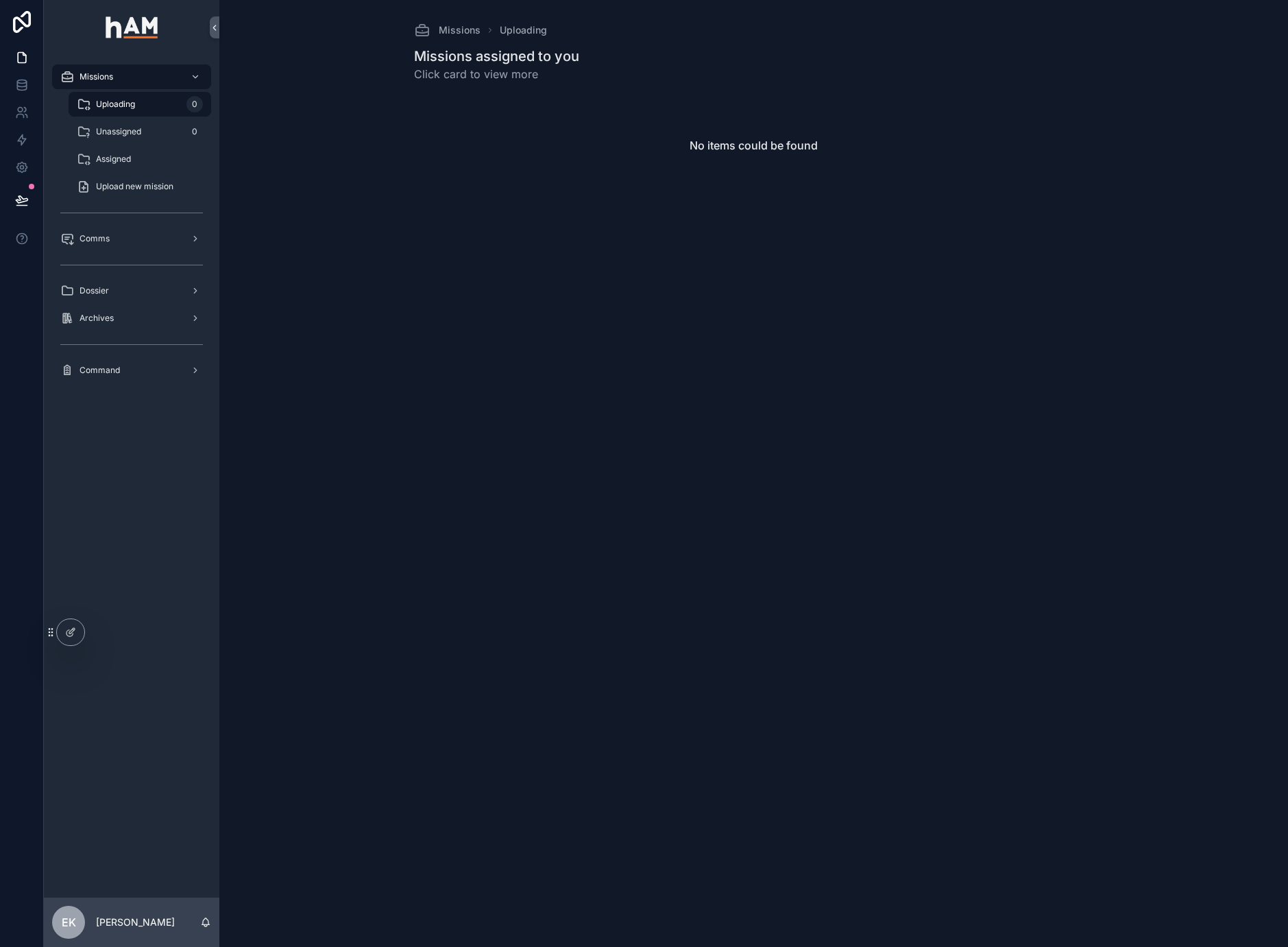
click at [292, 309] on div "Missions Uploading Missions assigned to you Click card to view more No items co…" at bounding box center [754, 473] width 1069 height 947
click at [173, 162] on div "Assigned" at bounding box center [140, 159] width 126 height 22
click at [205, 922] on icon "scrollable content" at bounding box center [205, 922] width 11 height 11
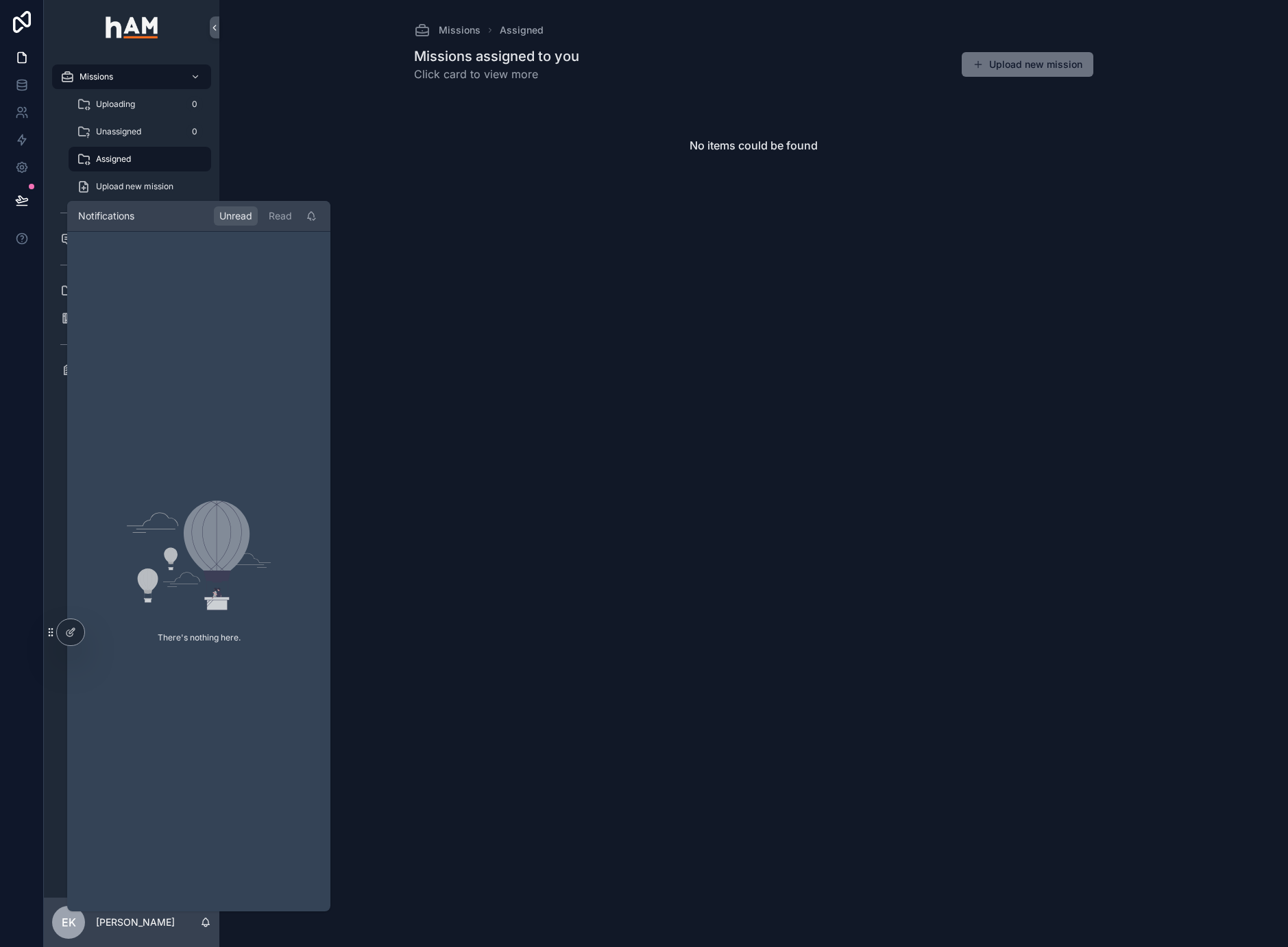
click at [204, 924] on icon "scrollable content" at bounding box center [206, 925] width 3 height 2
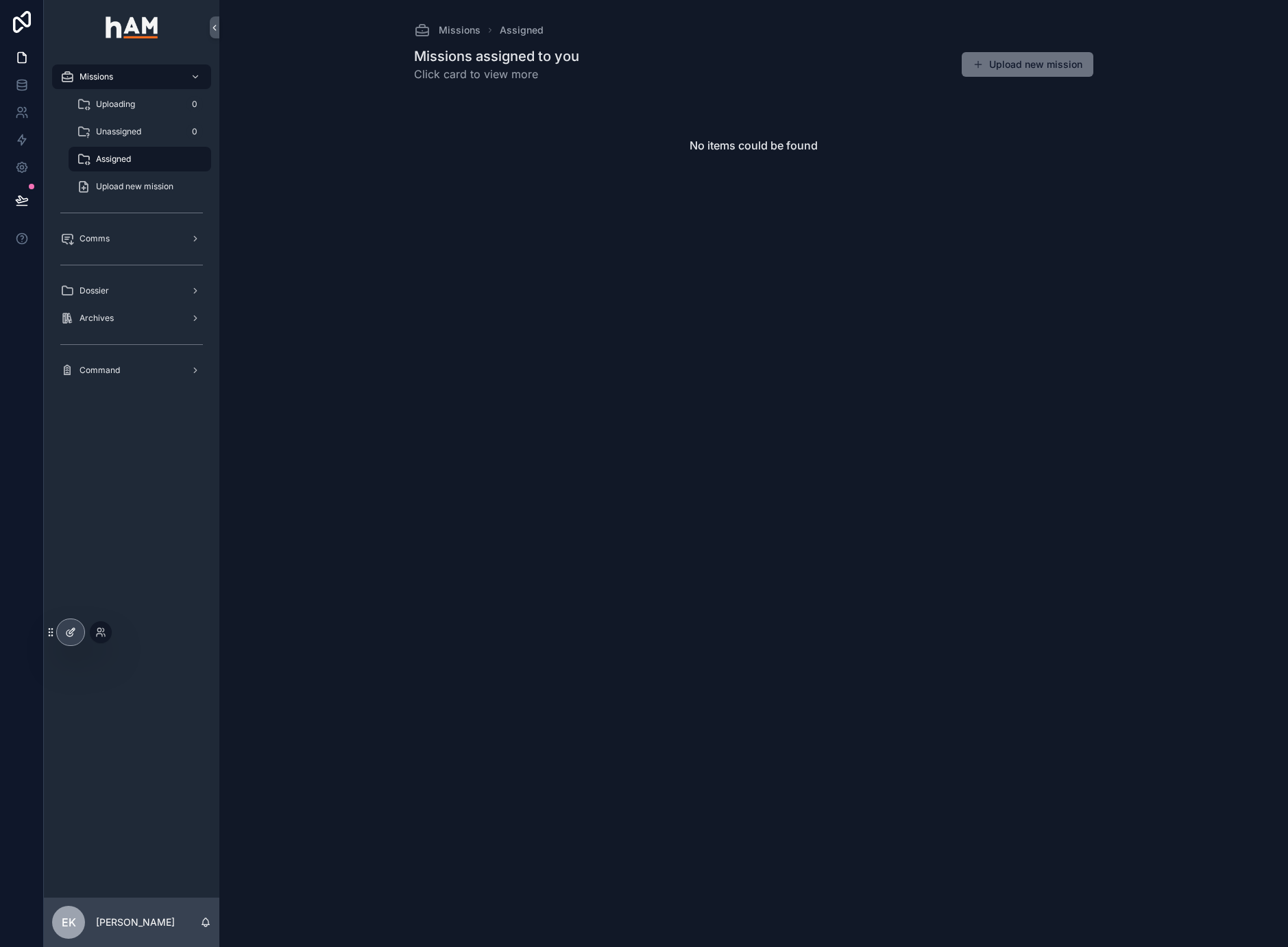
click at [80, 632] on div at bounding box center [70, 632] width 27 height 26
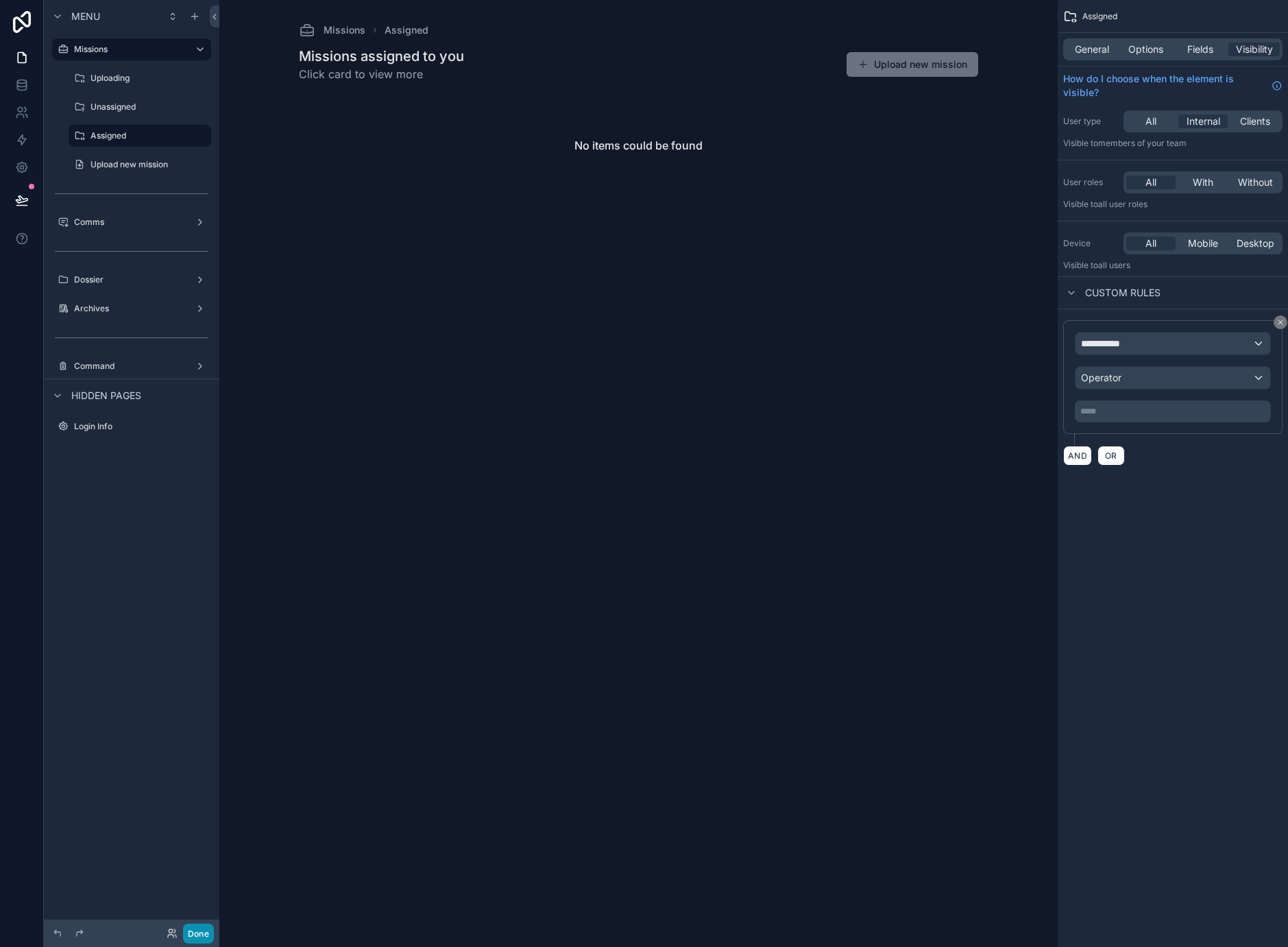
click at [198, 932] on button "Done" at bounding box center [198, 933] width 31 height 20
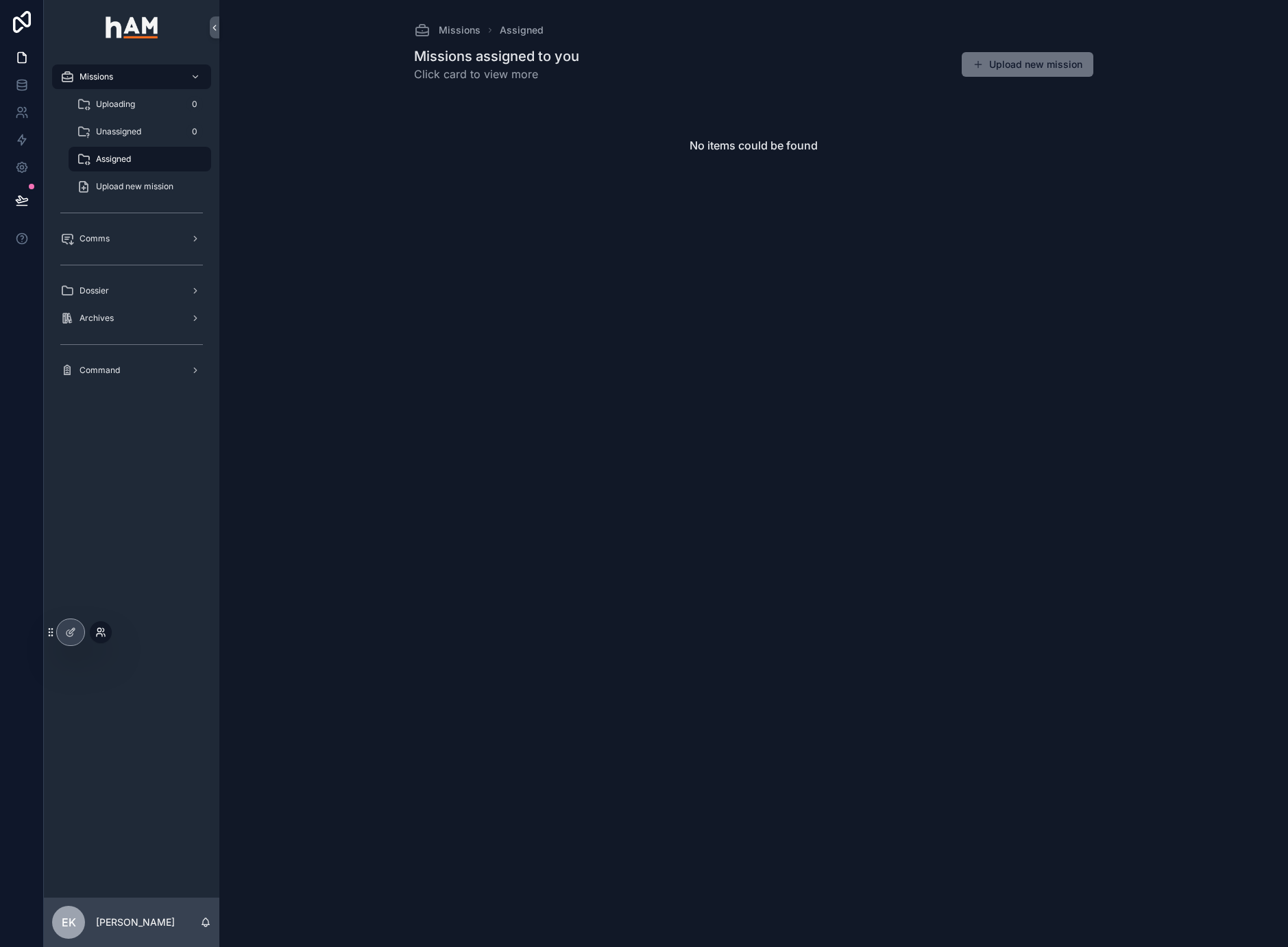
click at [98, 633] on icon at bounding box center [101, 631] width 11 height 11
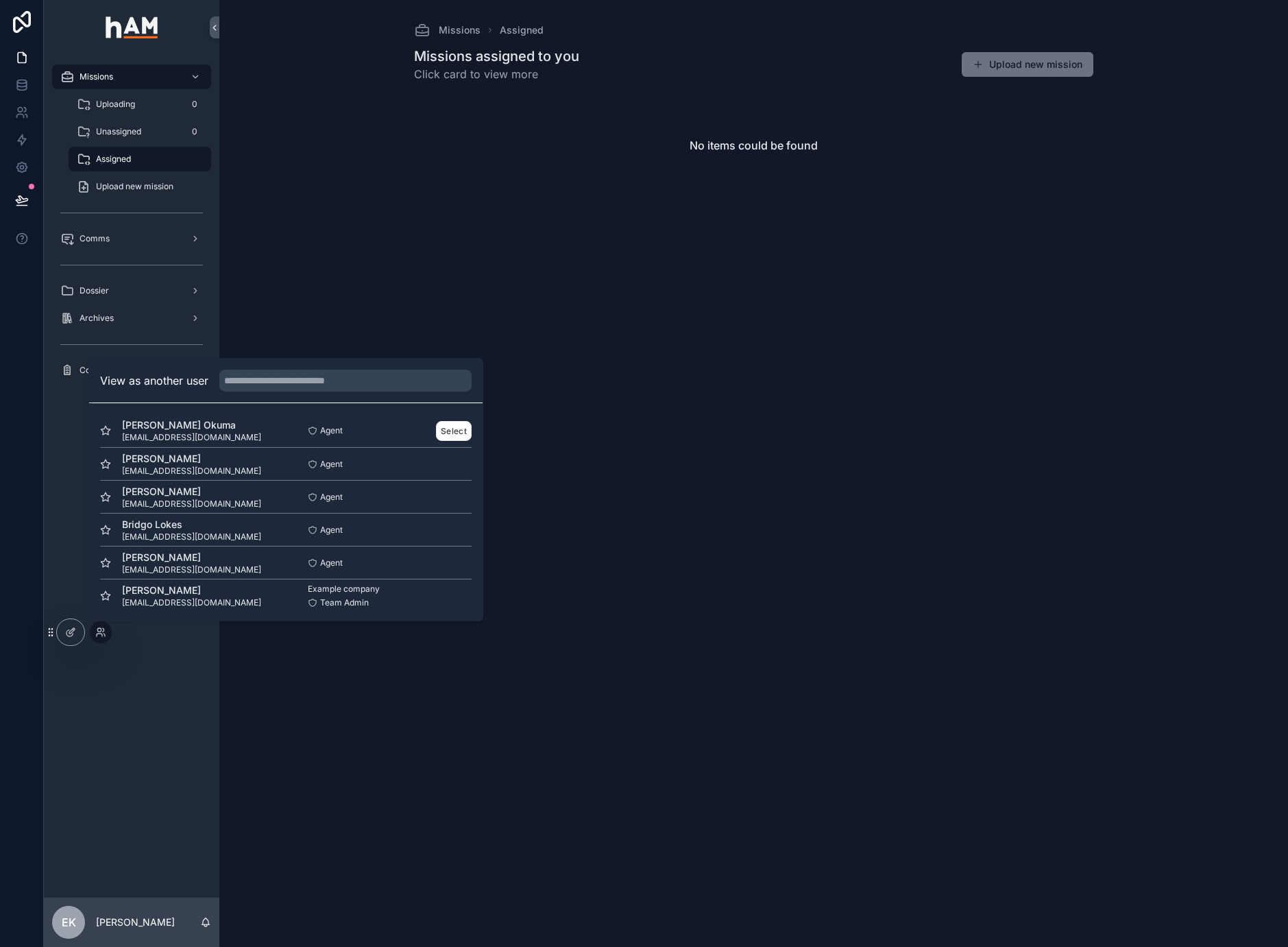
click at [442, 418] on div "Sweeney Okuma sweenokay@gmail.com Agent Select" at bounding box center [286, 431] width 372 height 33
click at [444, 428] on button "Select" at bounding box center [454, 431] width 36 height 20
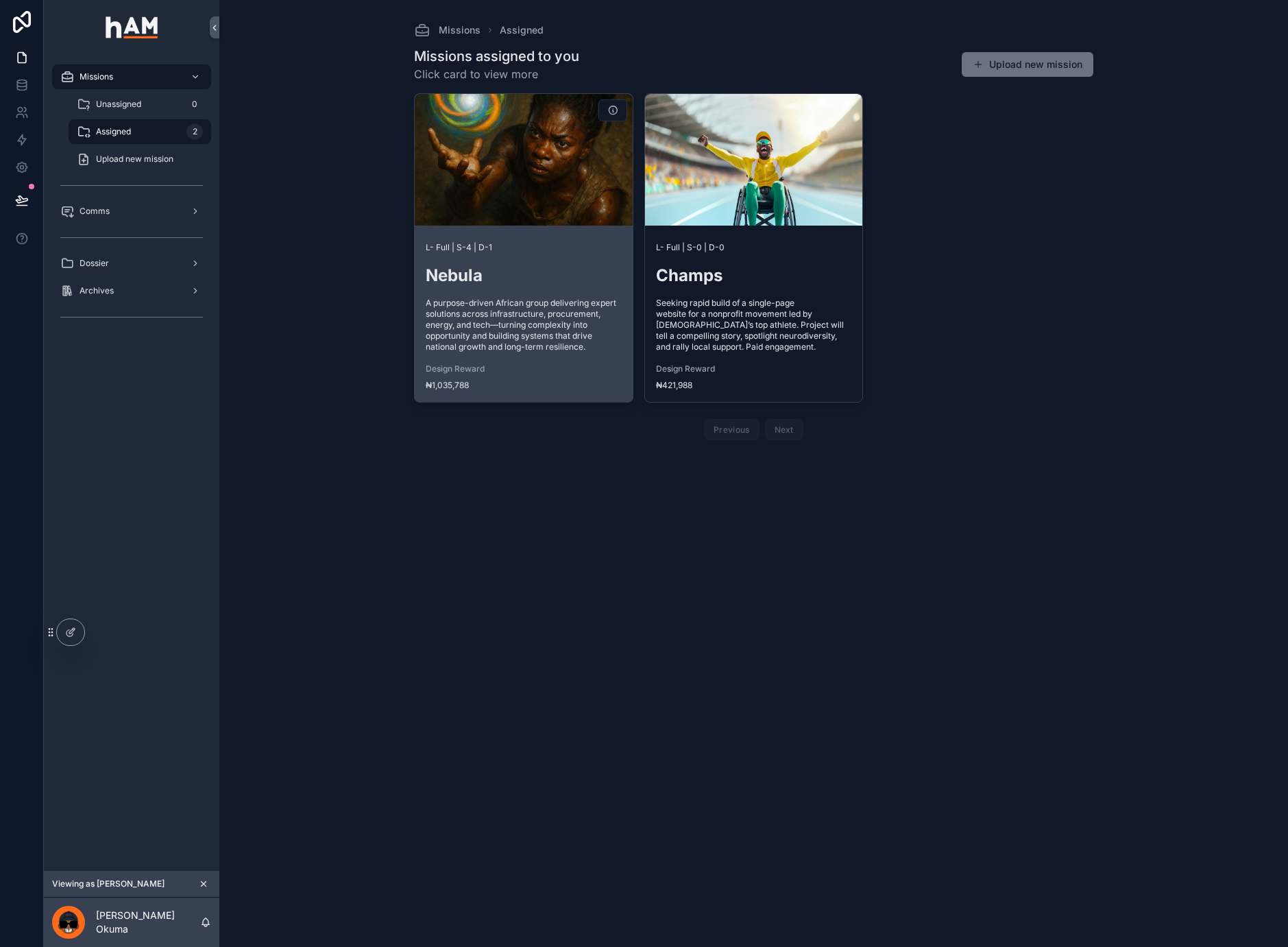
click at [541, 313] on span "A purpose-driven African group delivering expert solutions across infrastructur…" at bounding box center [524, 325] width 196 height 55
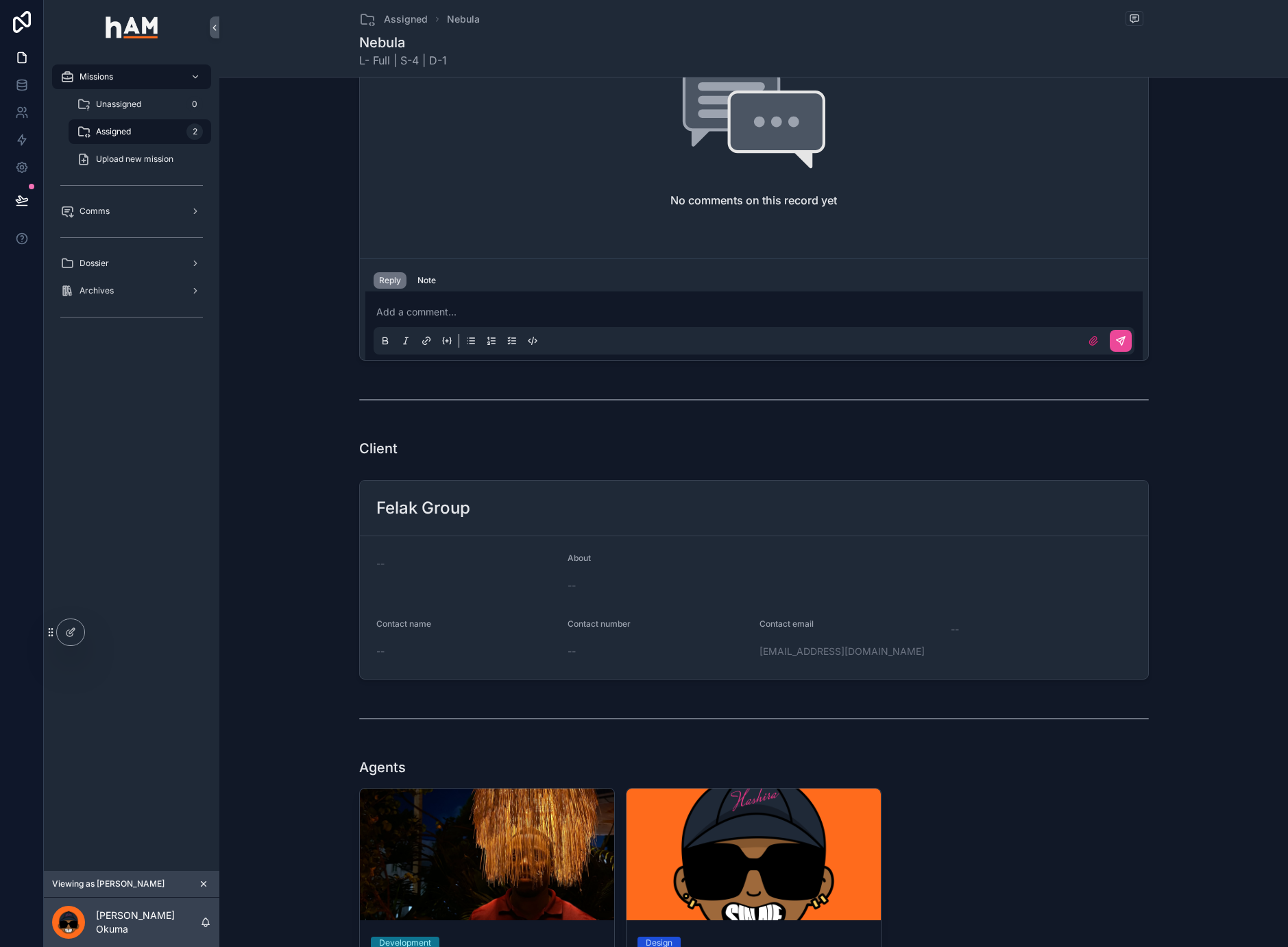
scroll to position [1727, 0]
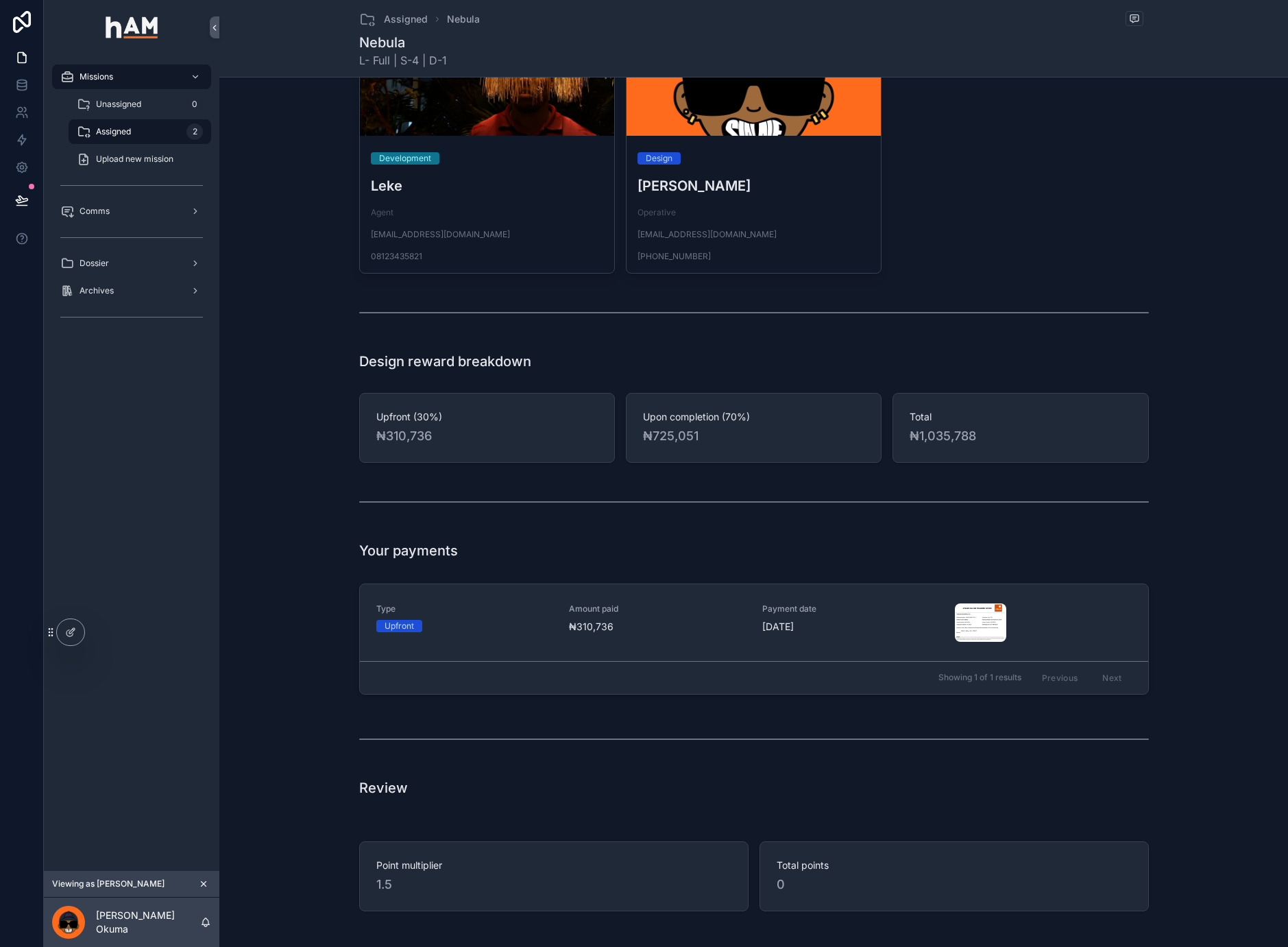
click at [664, 446] on span "₦725,051" at bounding box center [754, 436] width 221 height 19
drag, startPoint x: 714, startPoint y: 472, endPoint x: 646, endPoint y: 477, distance: 68.2
click at [646, 446] on span "₦725,051" at bounding box center [754, 436] width 221 height 19
copy span "725,051"
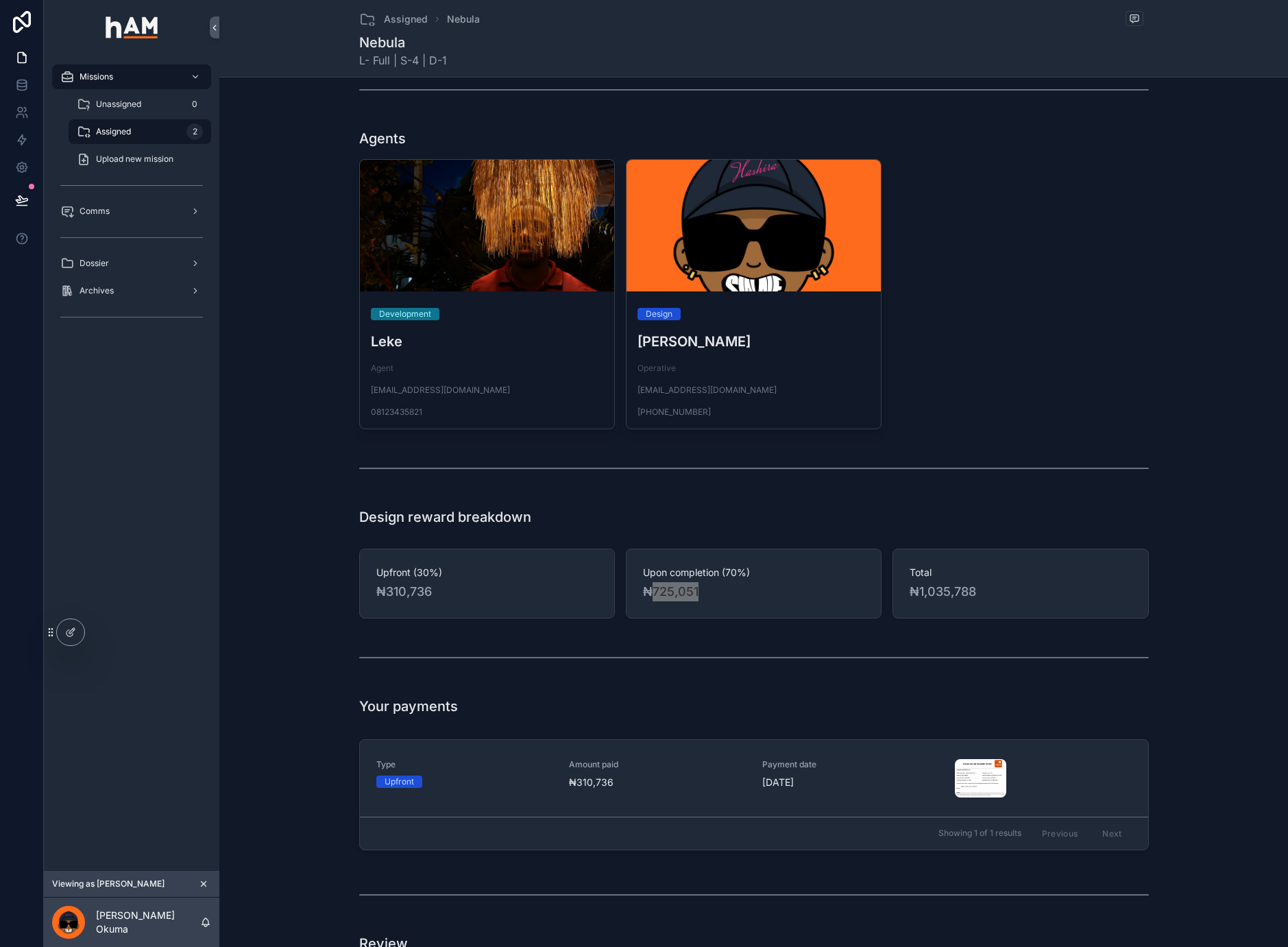
scroll to position [1313, 0]
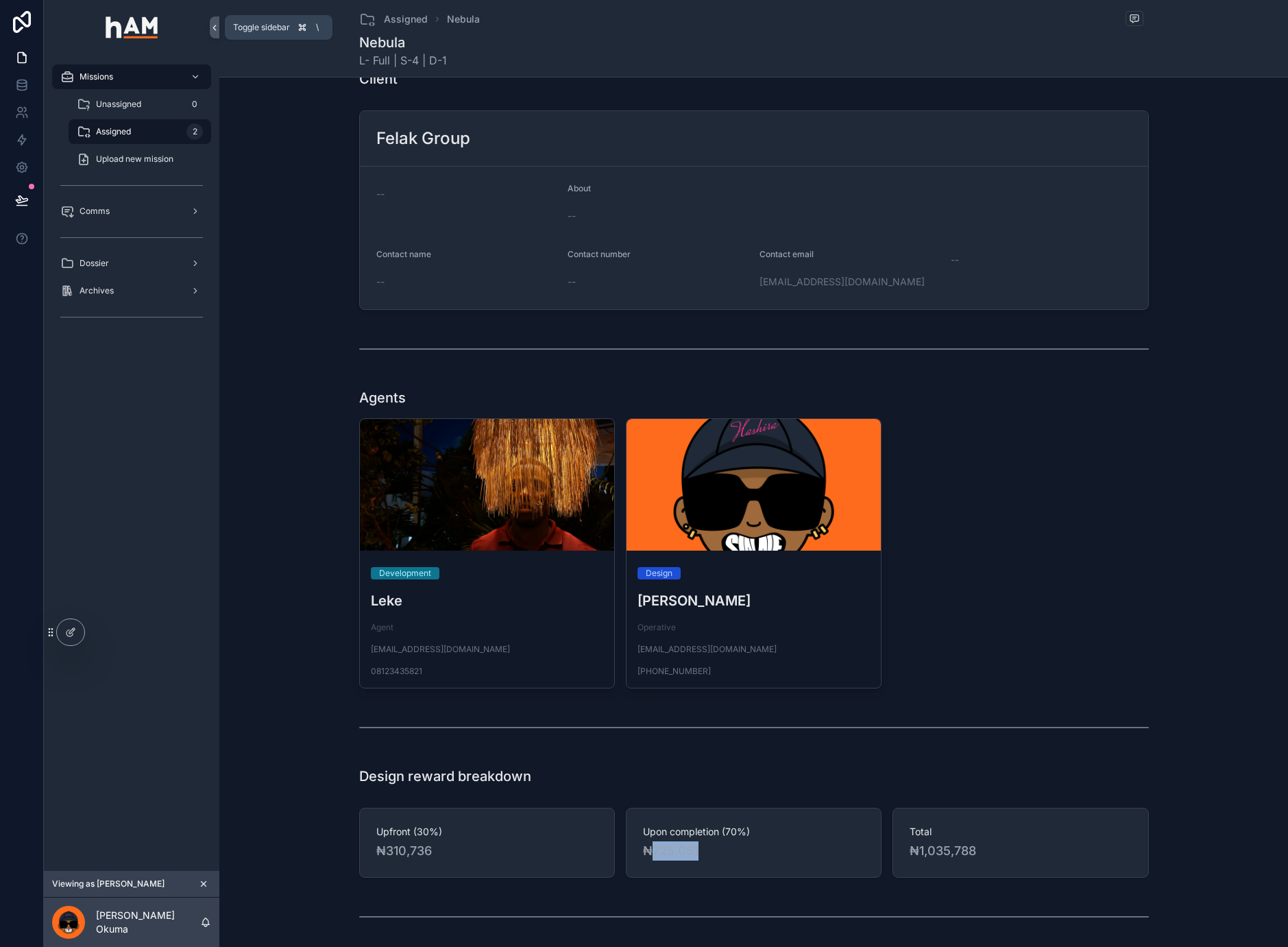
click at [214, 29] on icon "scrollable content" at bounding box center [214, 27] width 9 height 10
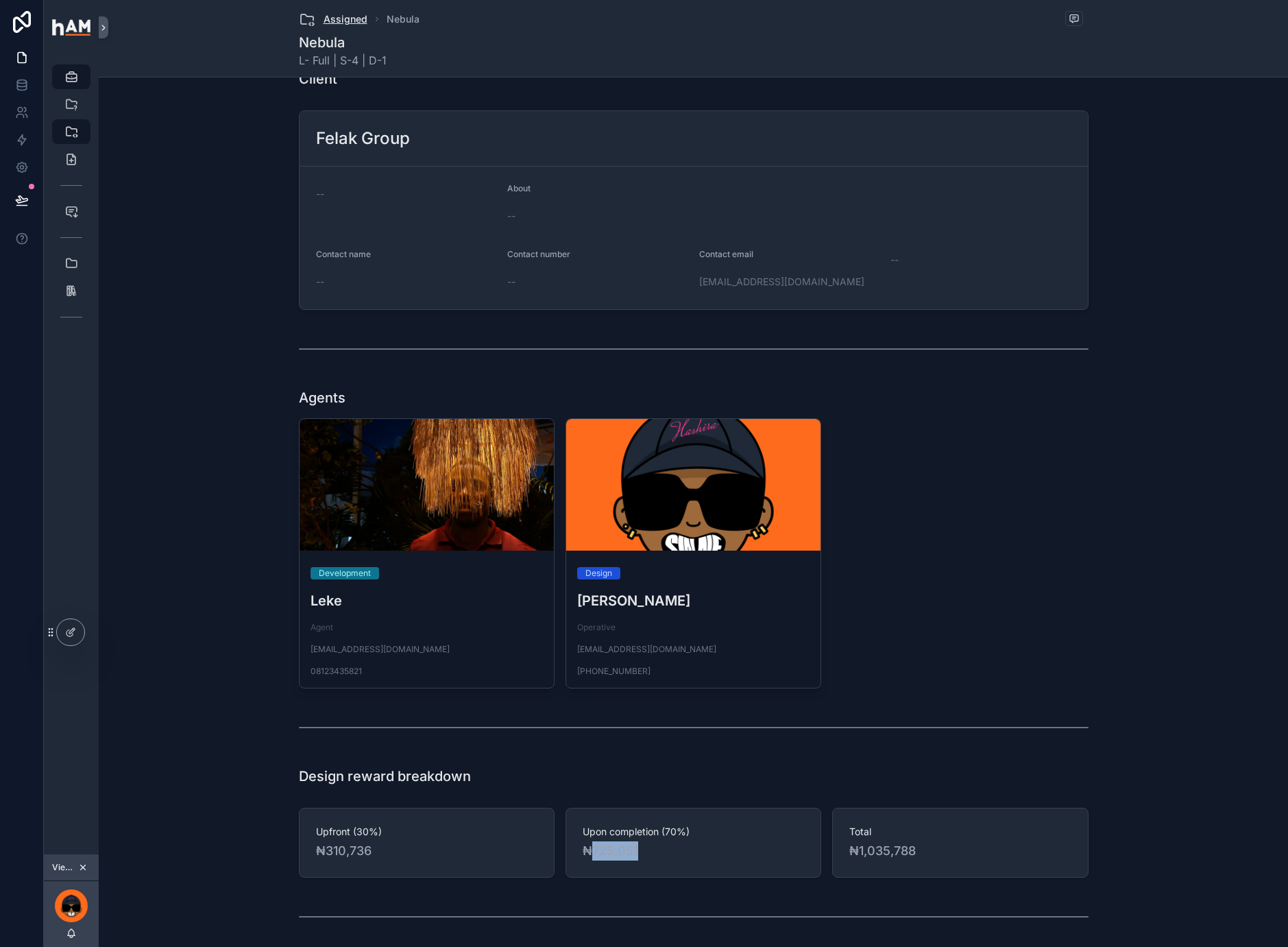
click at [334, 22] on span "Assigned" at bounding box center [345, 19] width 44 height 14
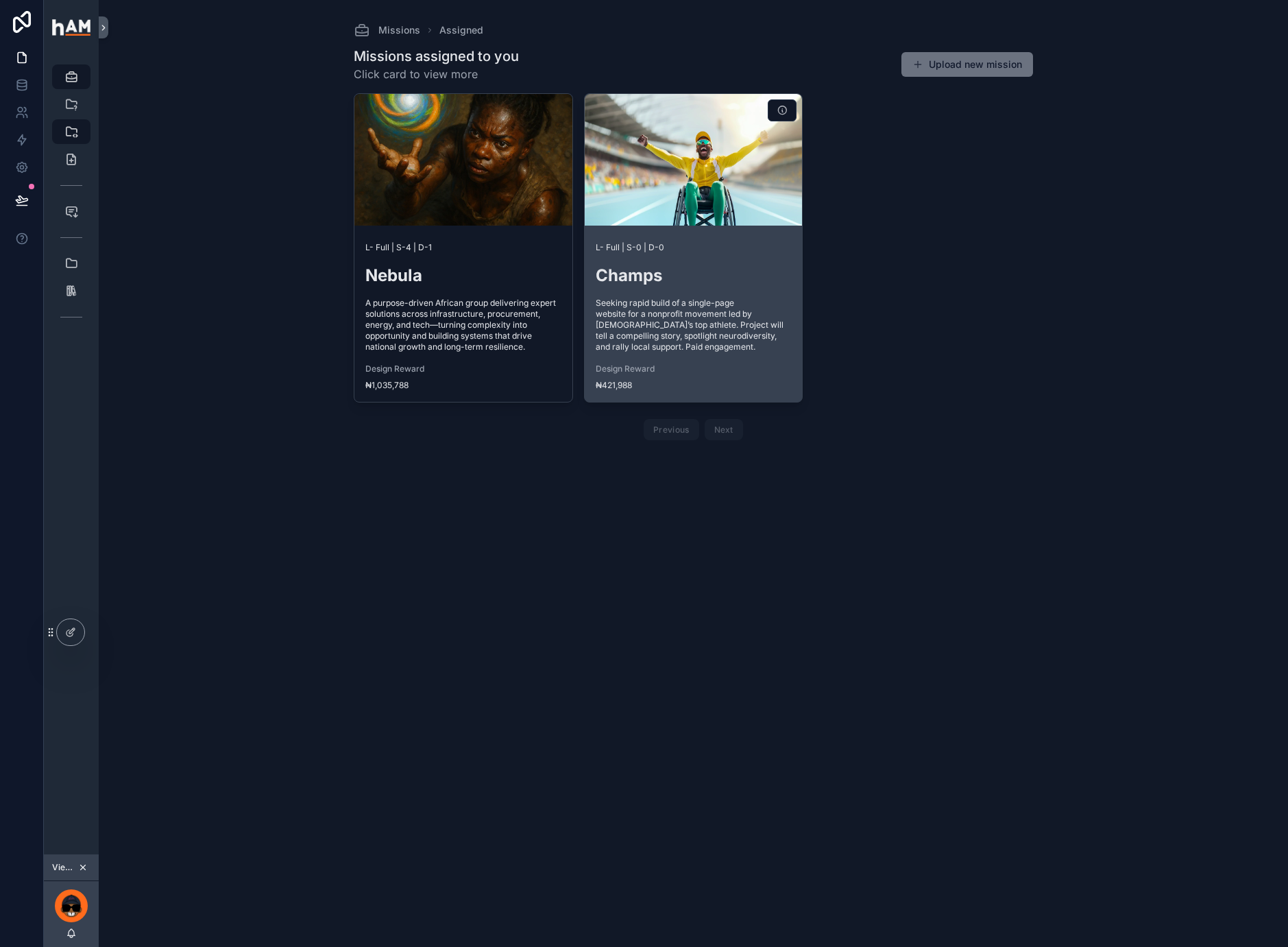
click at [646, 218] on div "scrollable content" at bounding box center [693, 160] width 218 height 132
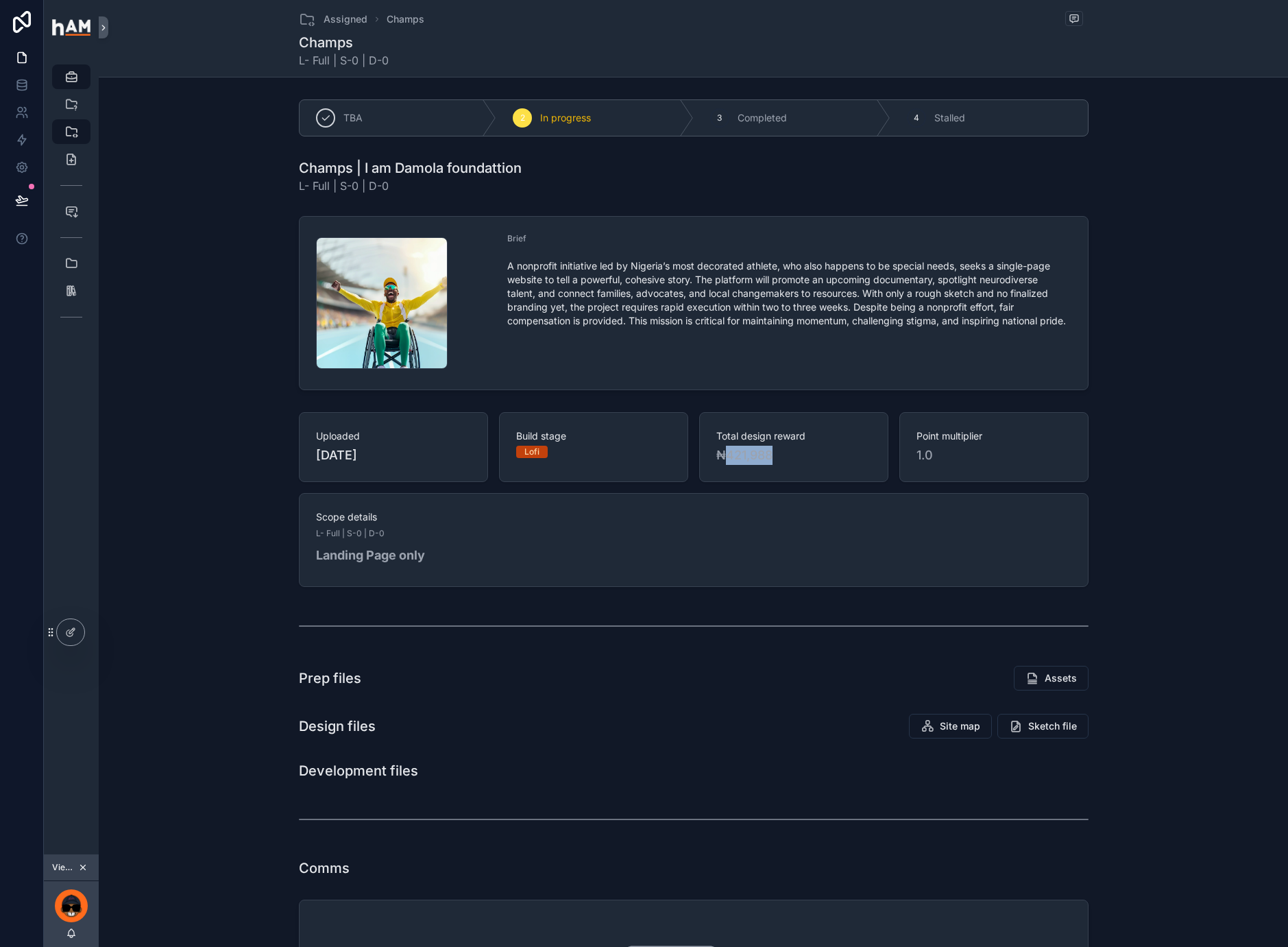
drag, startPoint x: 781, startPoint y: 458, endPoint x: 723, endPoint y: 452, distance: 58.3
click at [723, 452] on span "₦421,988" at bounding box center [793, 455] width 155 height 19
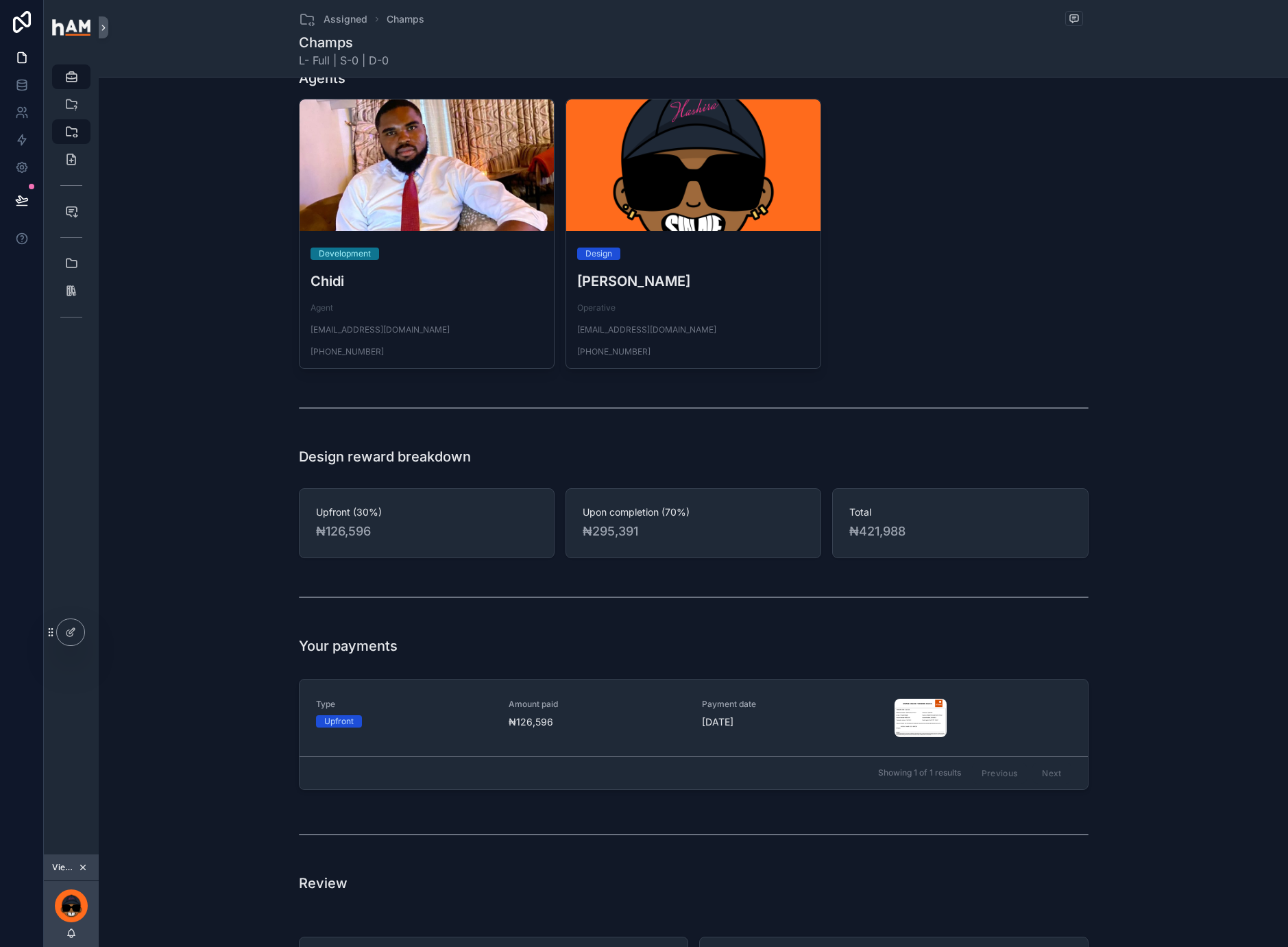
scroll to position [1782, 0]
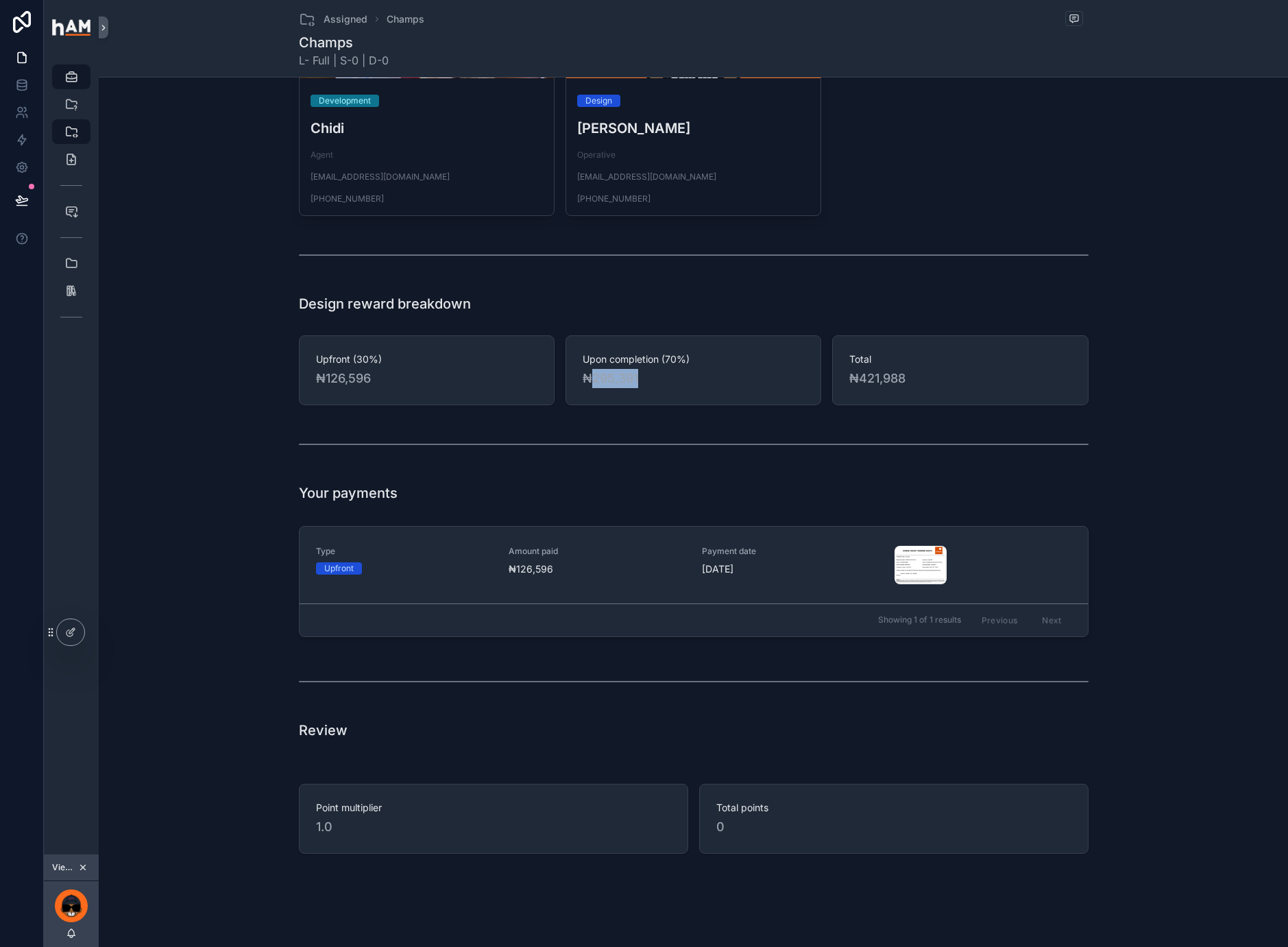
drag, startPoint x: 654, startPoint y: 380, endPoint x: 591, endPoint y: 384, distance: 63.1
click at [591, 384] on span "₦295,391" at bounding box center [693, 378] width 221 height 19
copy span "295,391"
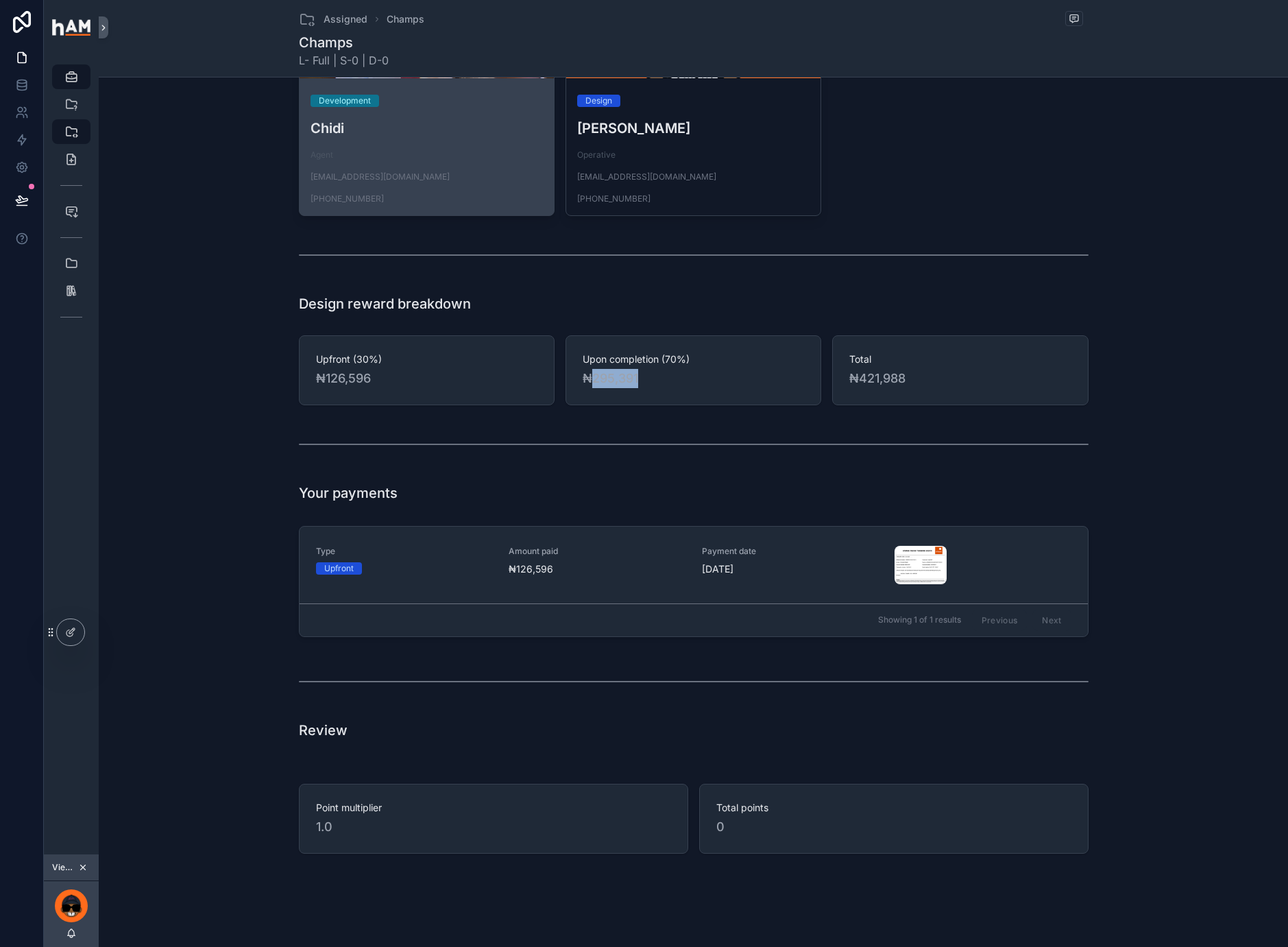
scroll to position [1545, 0]
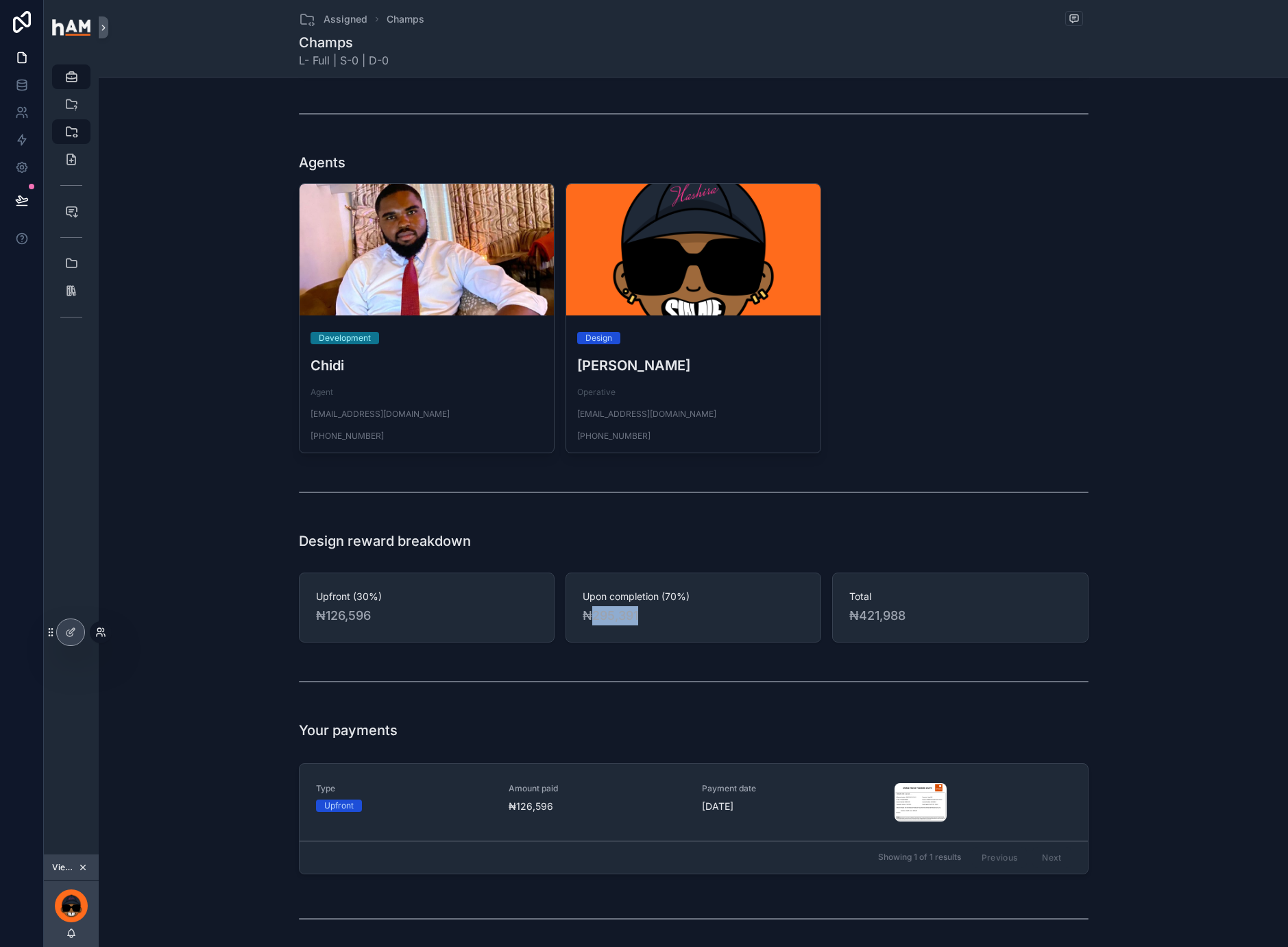
click at [96, 635] on icon at bounding box center [101, 631] width 11 height 11
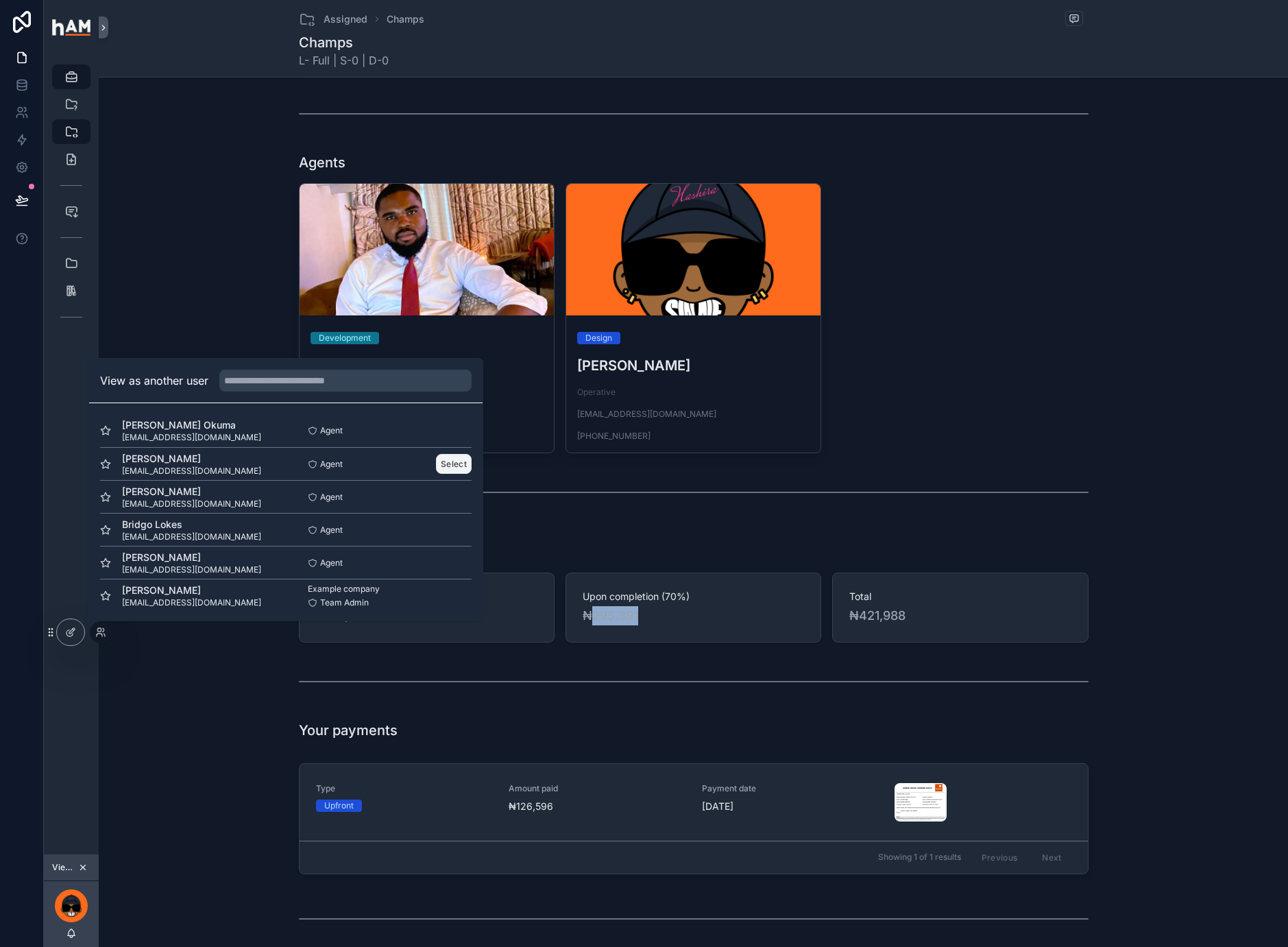
click at [449, 464] on button "Select" at bounding box center [454, 464] width 36 height 20
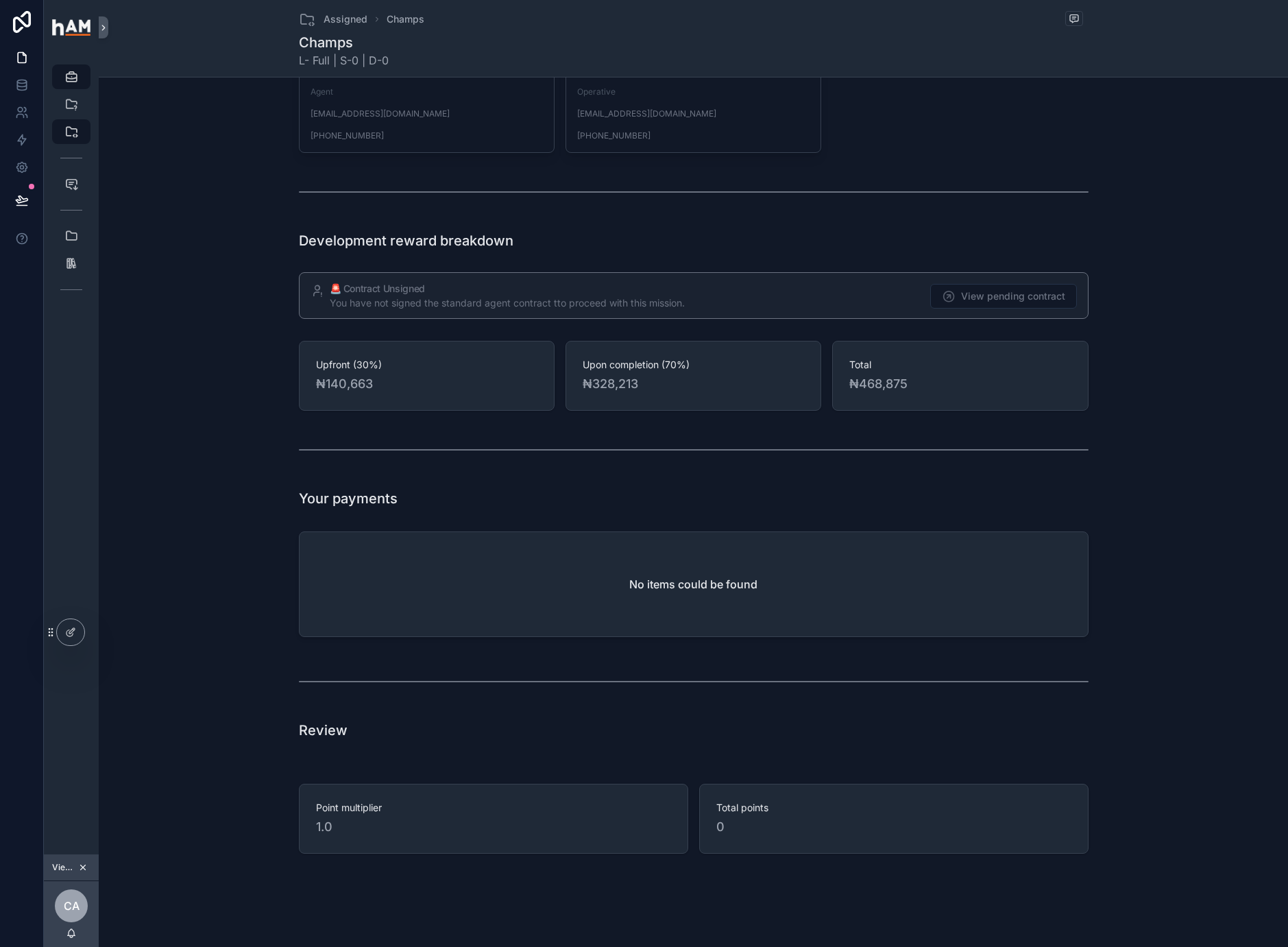
scroll to position [1940, 0]
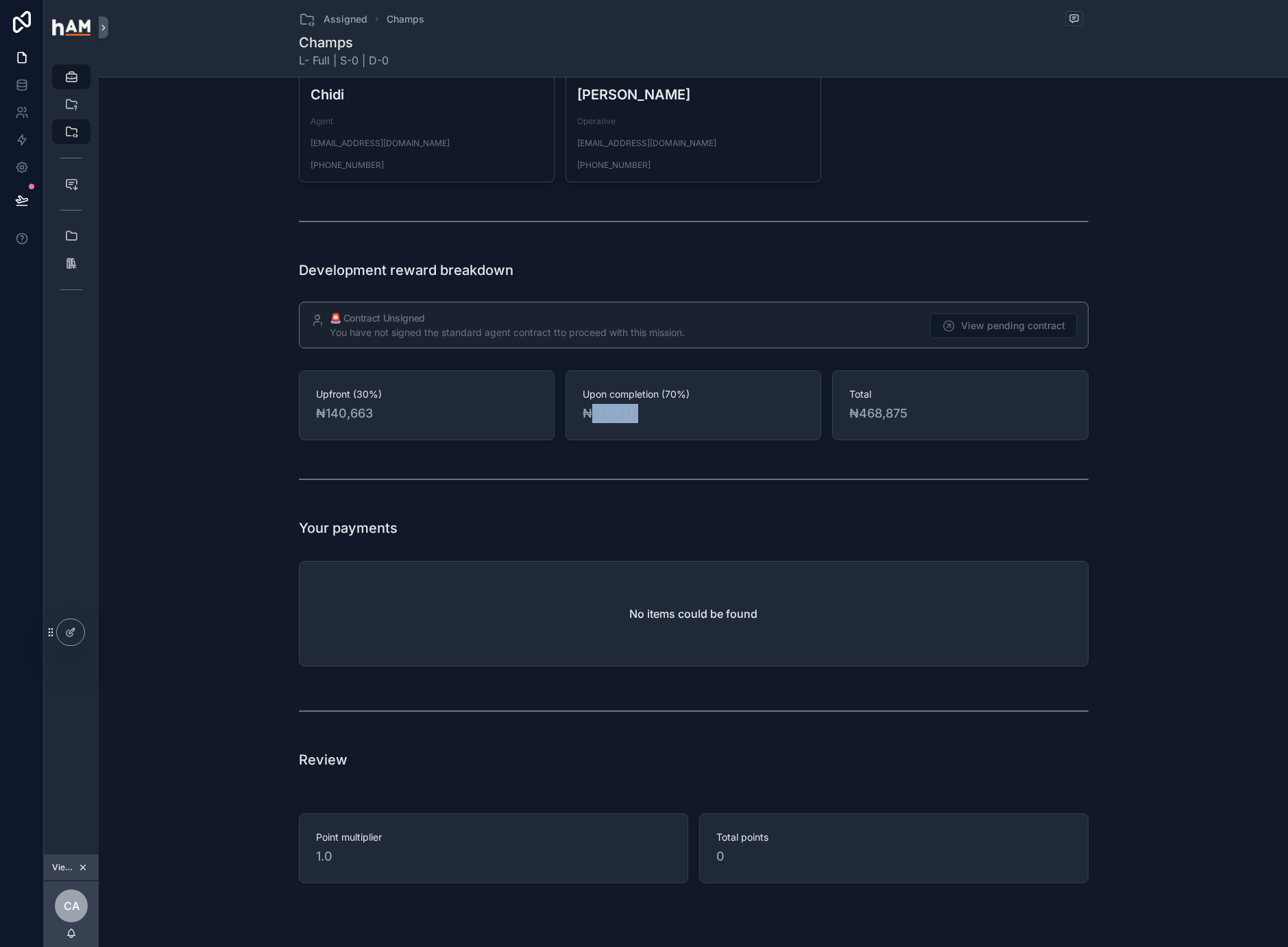
drag, startPoint x: 646, startPoint y: 418, endPoint x: 589, endPoint y: 420, distance: 57.0
click at [589, 420] on span "₦328,213" at bounding box center [693, 413] width 221 height 19
copy span "328,213"
drag, startPoint x: 365, startPoint y: 415, endPoint x: 321, endPoint y: 414, distance: 44.0
click at [321, 414] on span "₦140,663" at bounding box center [426, 413] width 221 height 19
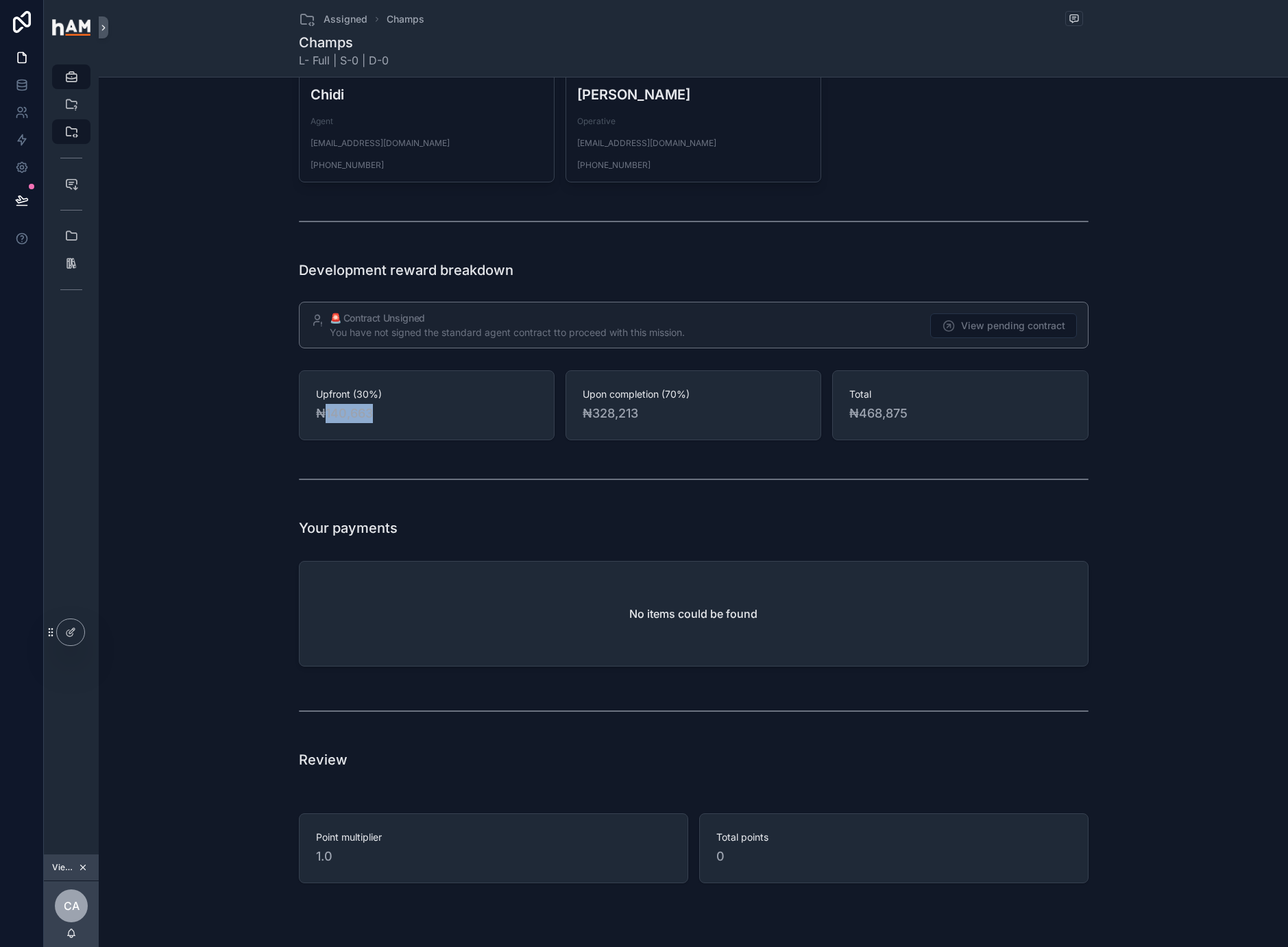
copy span "140,663"
drag, startPoint x: 632, startPoint y: 416, endPoint x: 590, endPoint y: 415, distance: 42.0
click at [590, 415] on span "₦328,213" at bounding box center [693, 413] width 221 height 19
copy span "328,213"
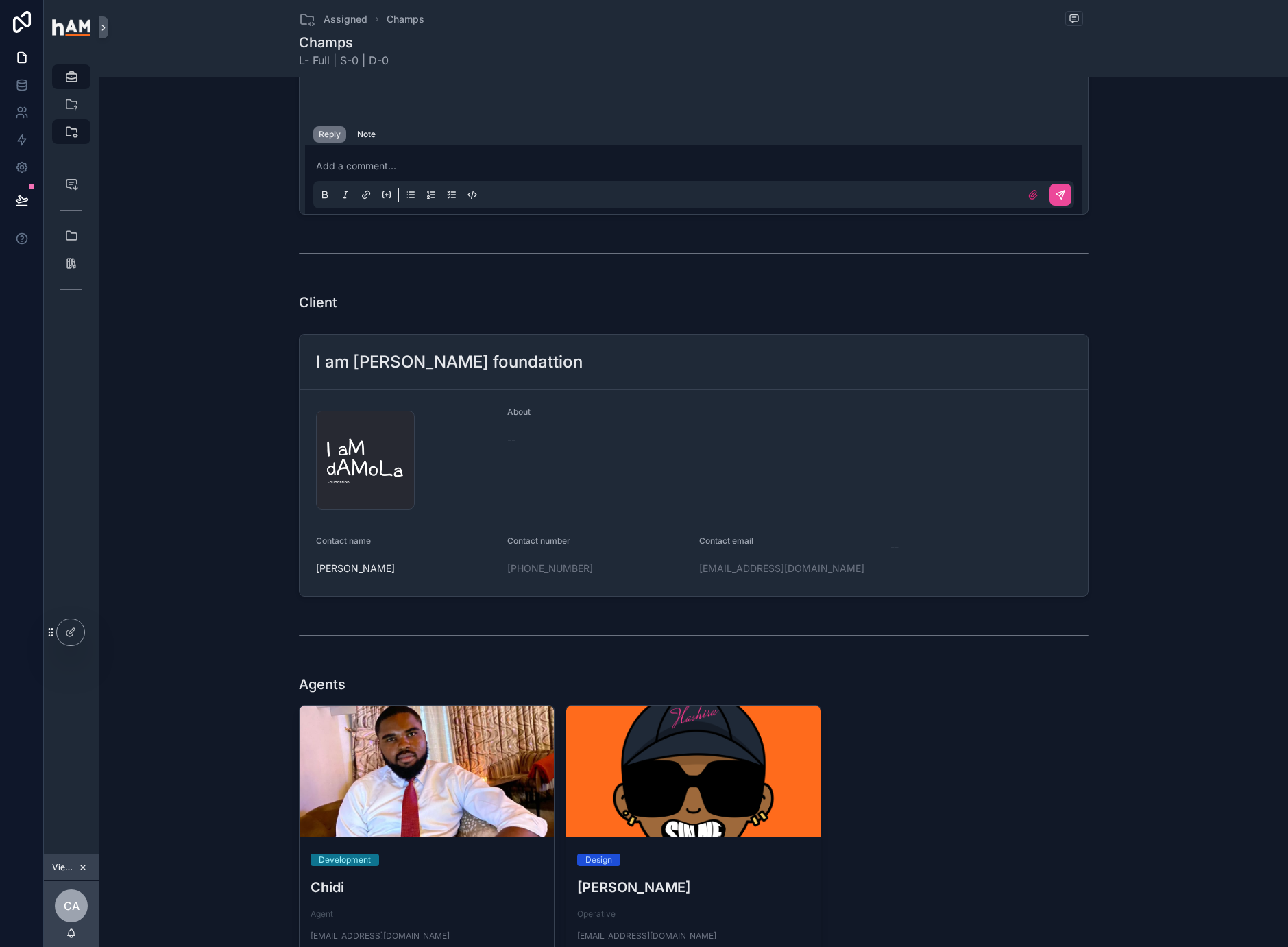
scroll to position [1307, 0]
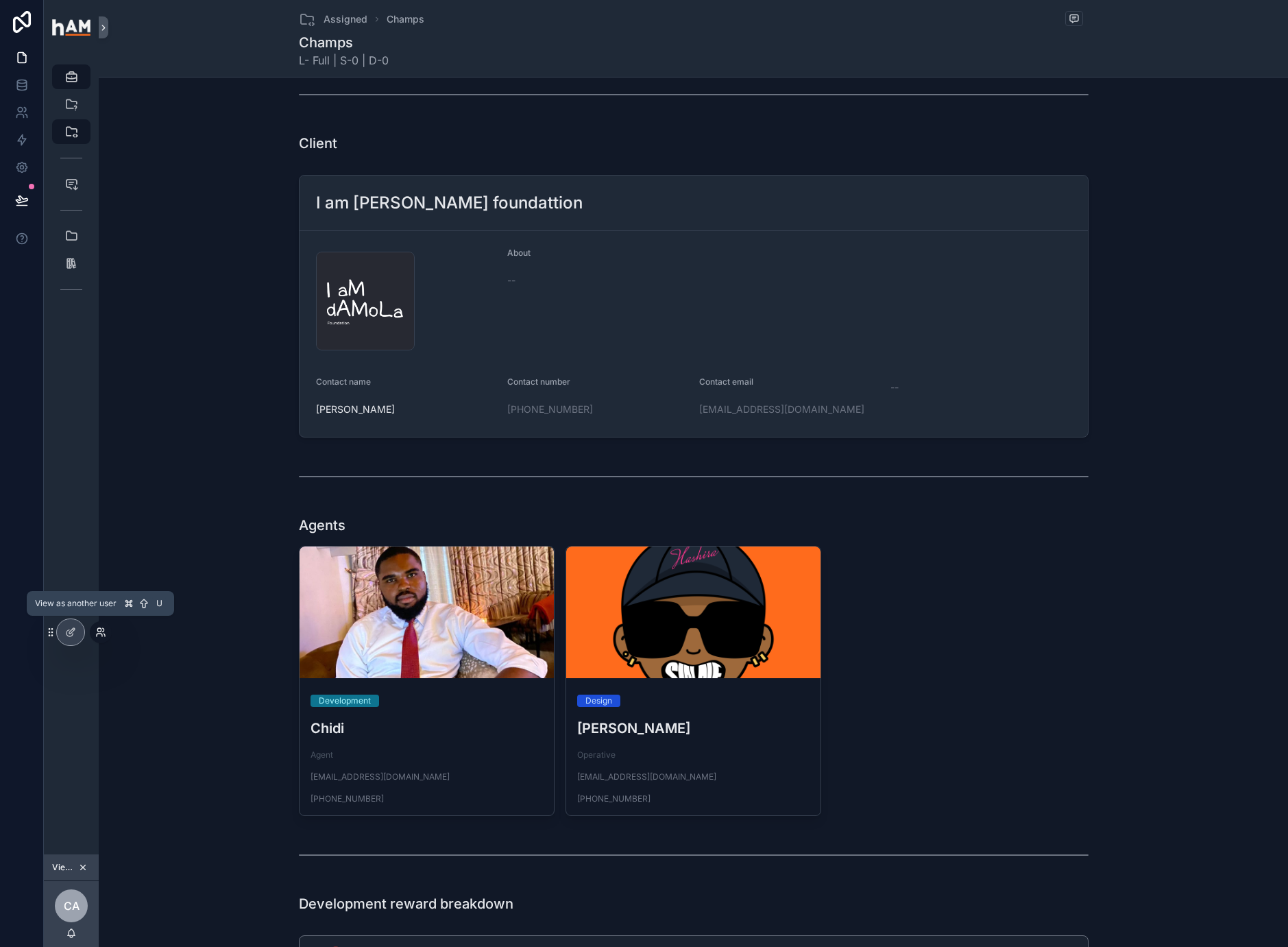
click at [99, 630] on icon at bounding box center [101, 631] width 11 height 11
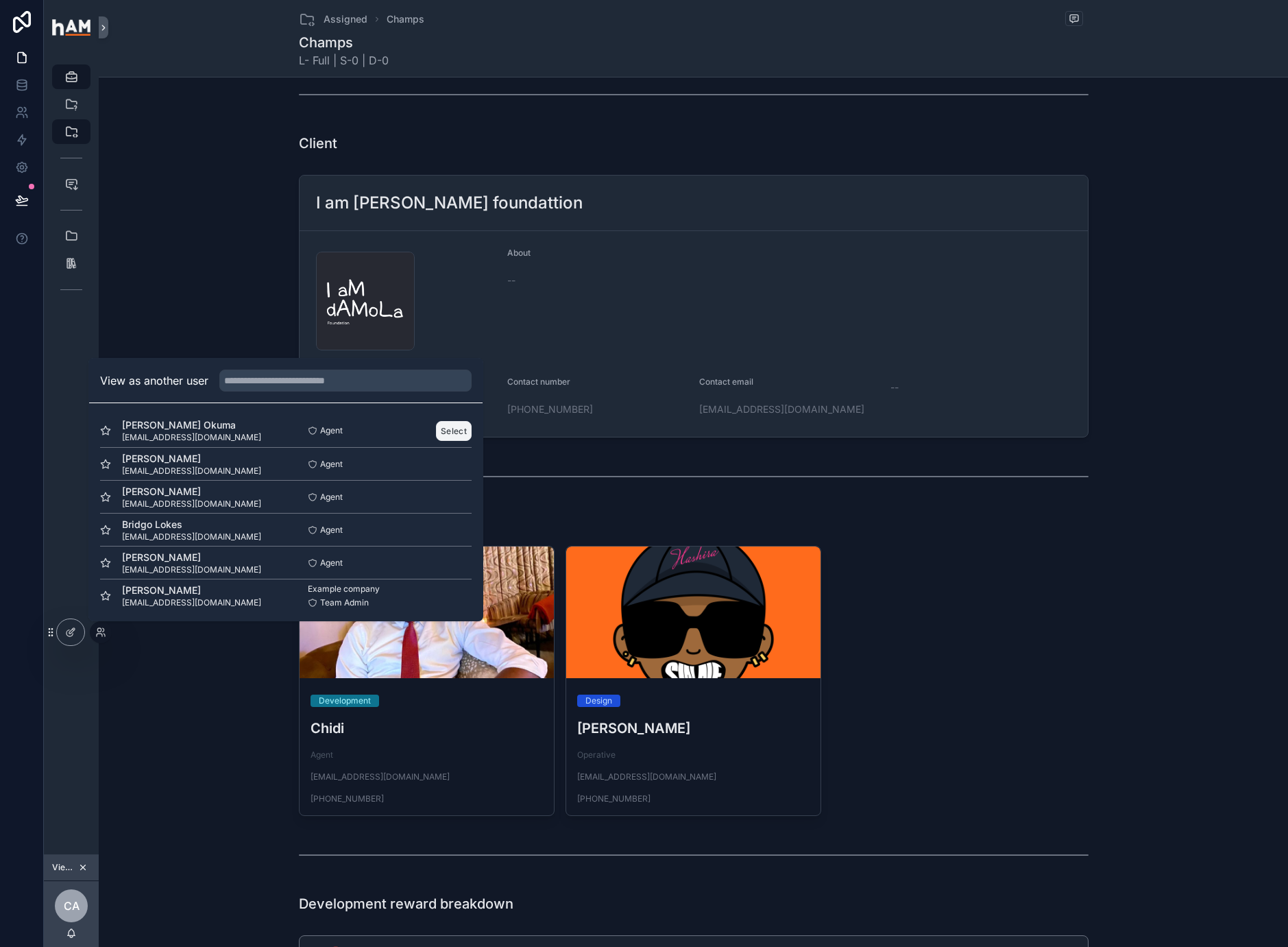
click at [451, 434] on button "Select" at bounding box center [454, 431] width 36 height 20
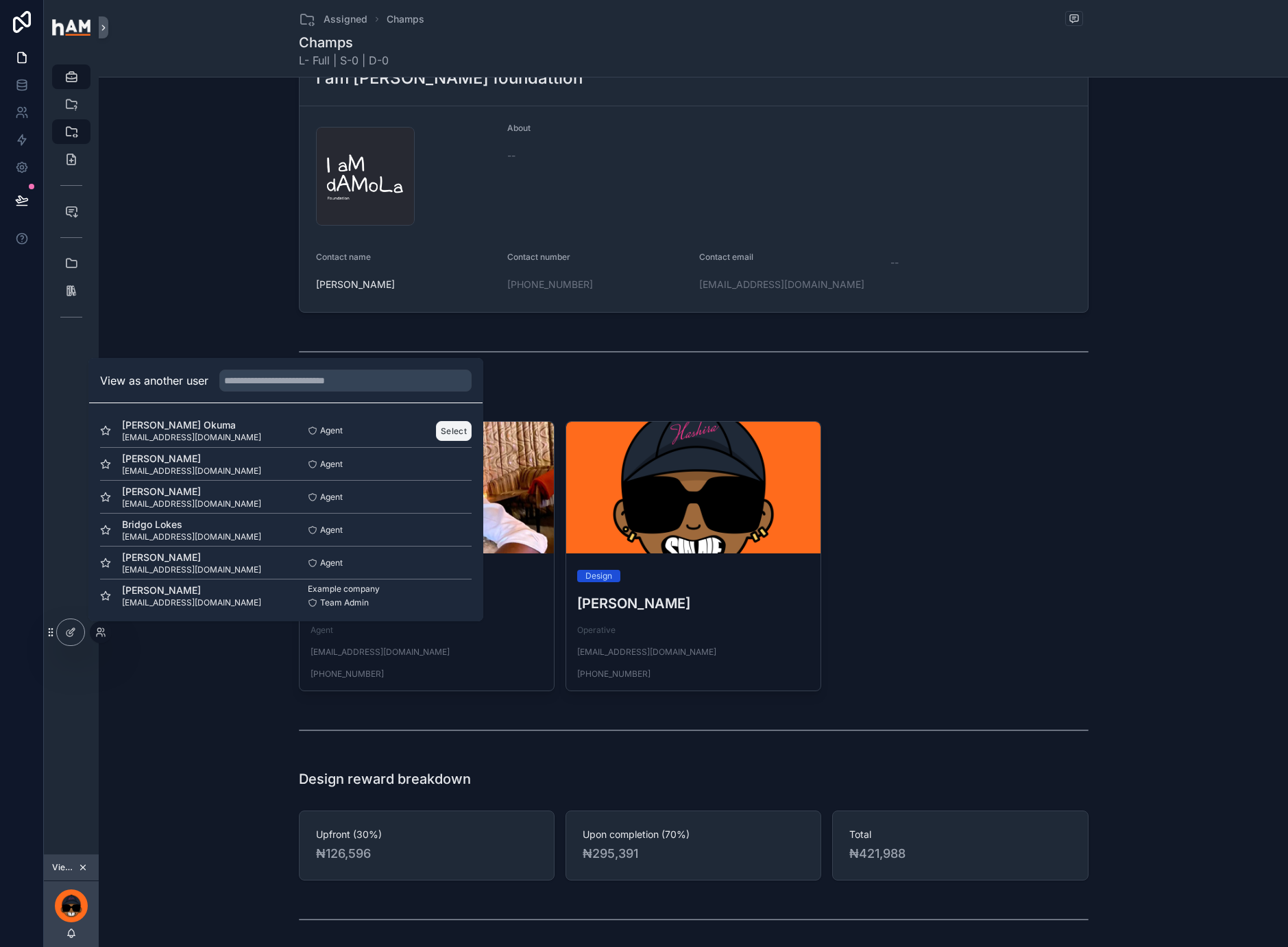
click at [447, 433] on button "Select" at bounding box center [454, 431] width 36 height 20
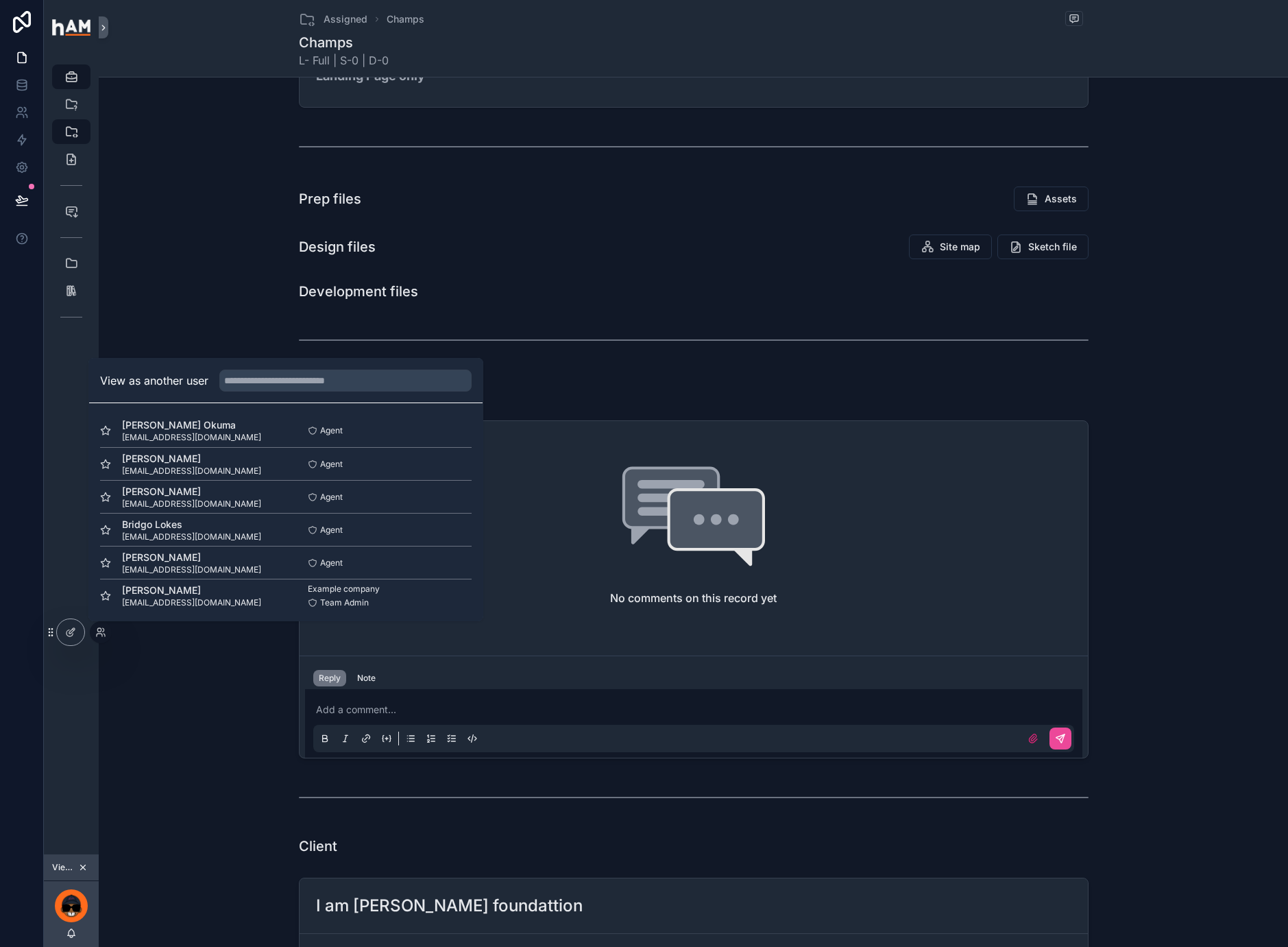
scroll to position [0, 0]
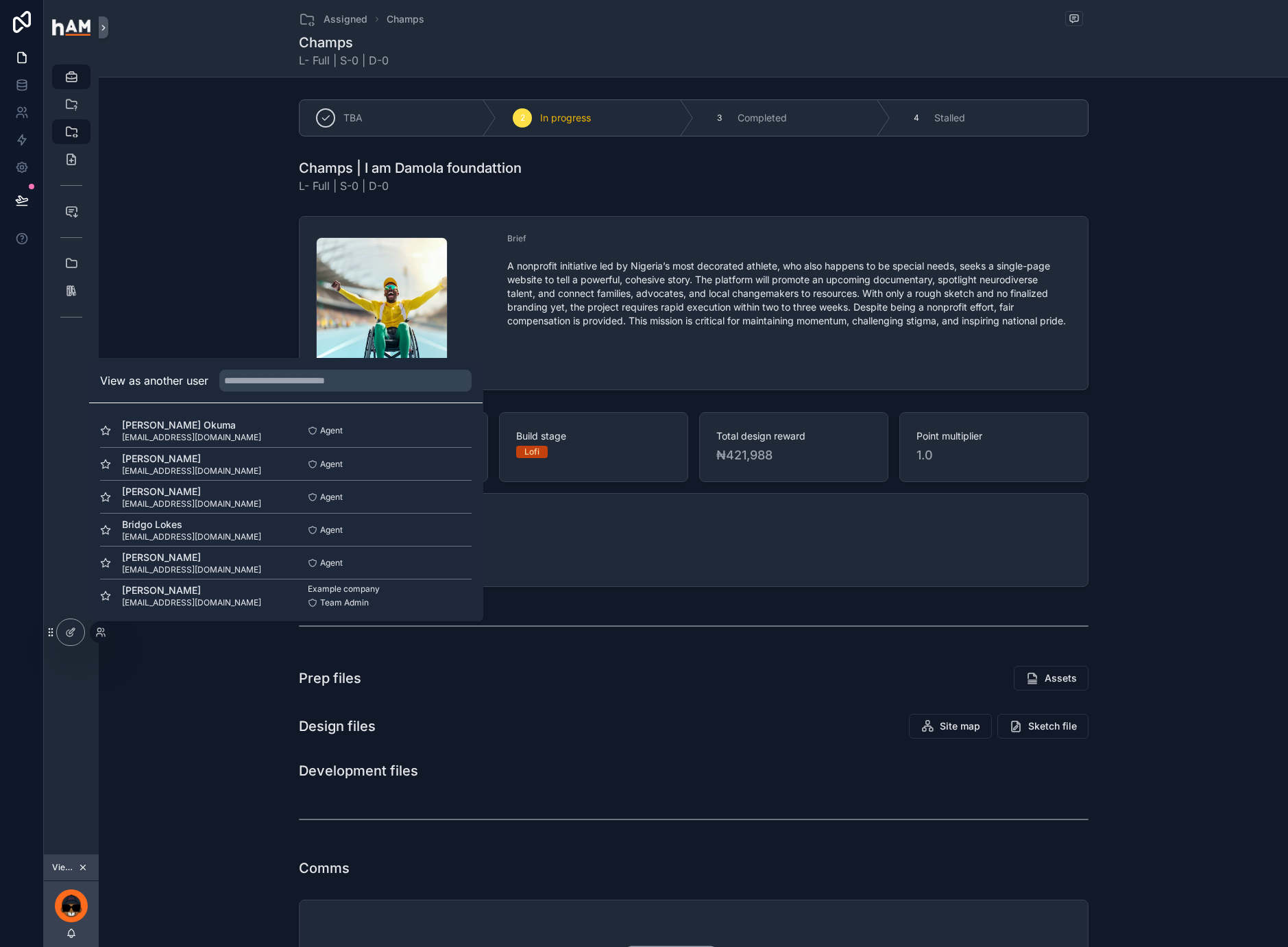
click at [610, 193] on div "Champs | I am Damola foundattion L- Full | S-0 | D-0" at bounding box center [694, 176] width 790 height 36
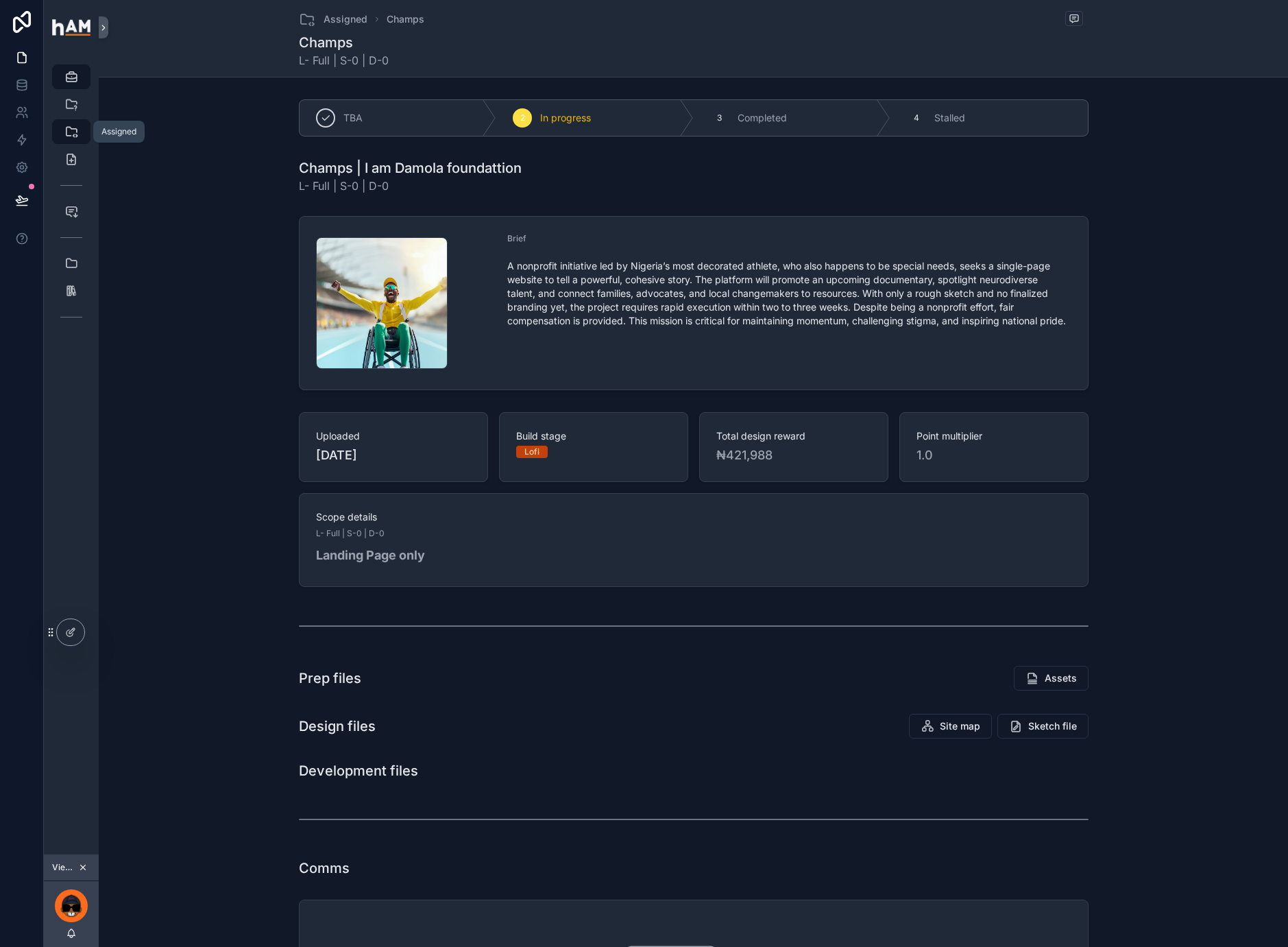
click at [67, 128] on icon "scrollable content" at bounding box center [71, 132] width 14 height 14
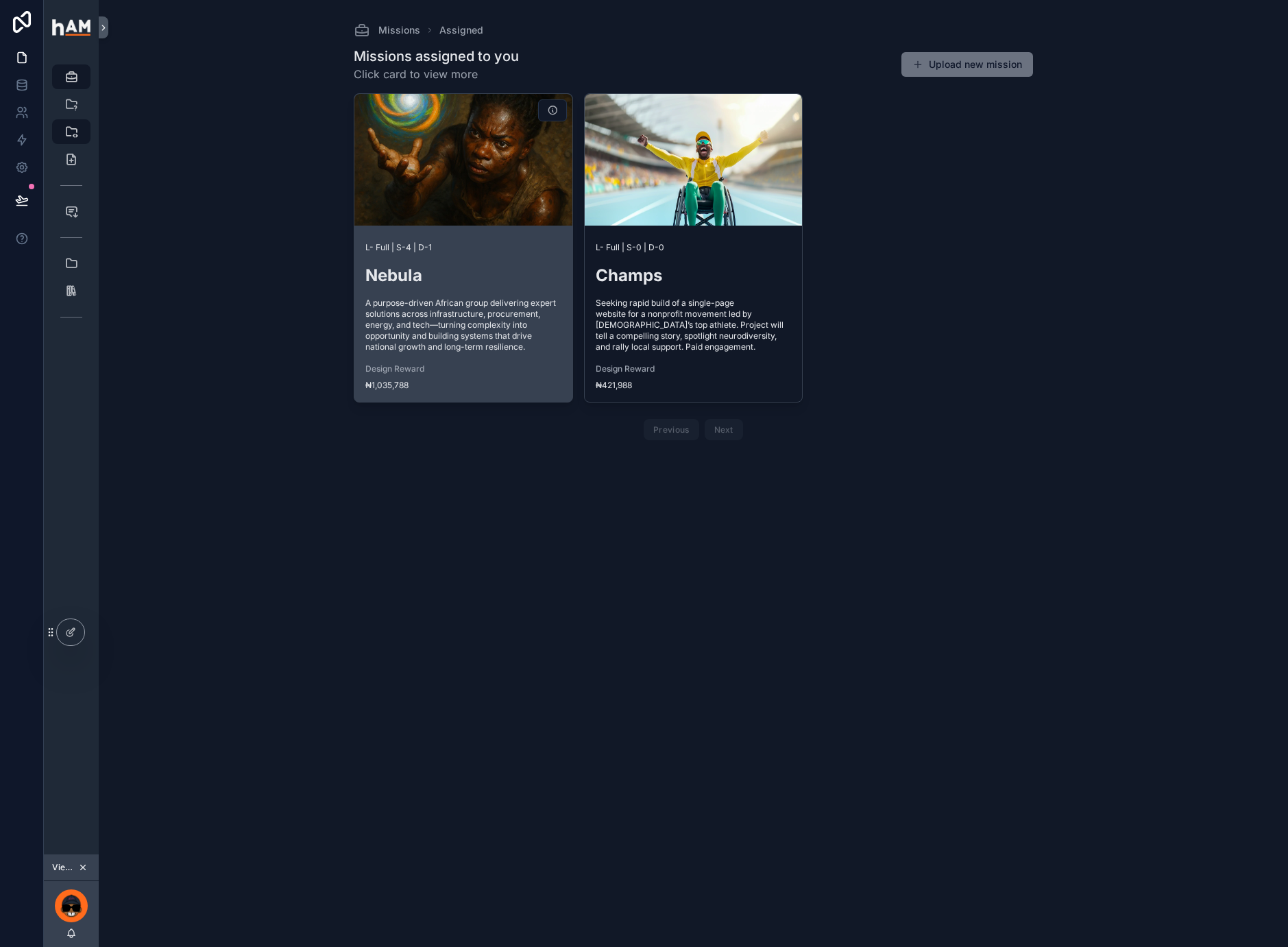
click at [436, 191] on div "scrollable content" at bounding box center [463, 160] width 218 height 132
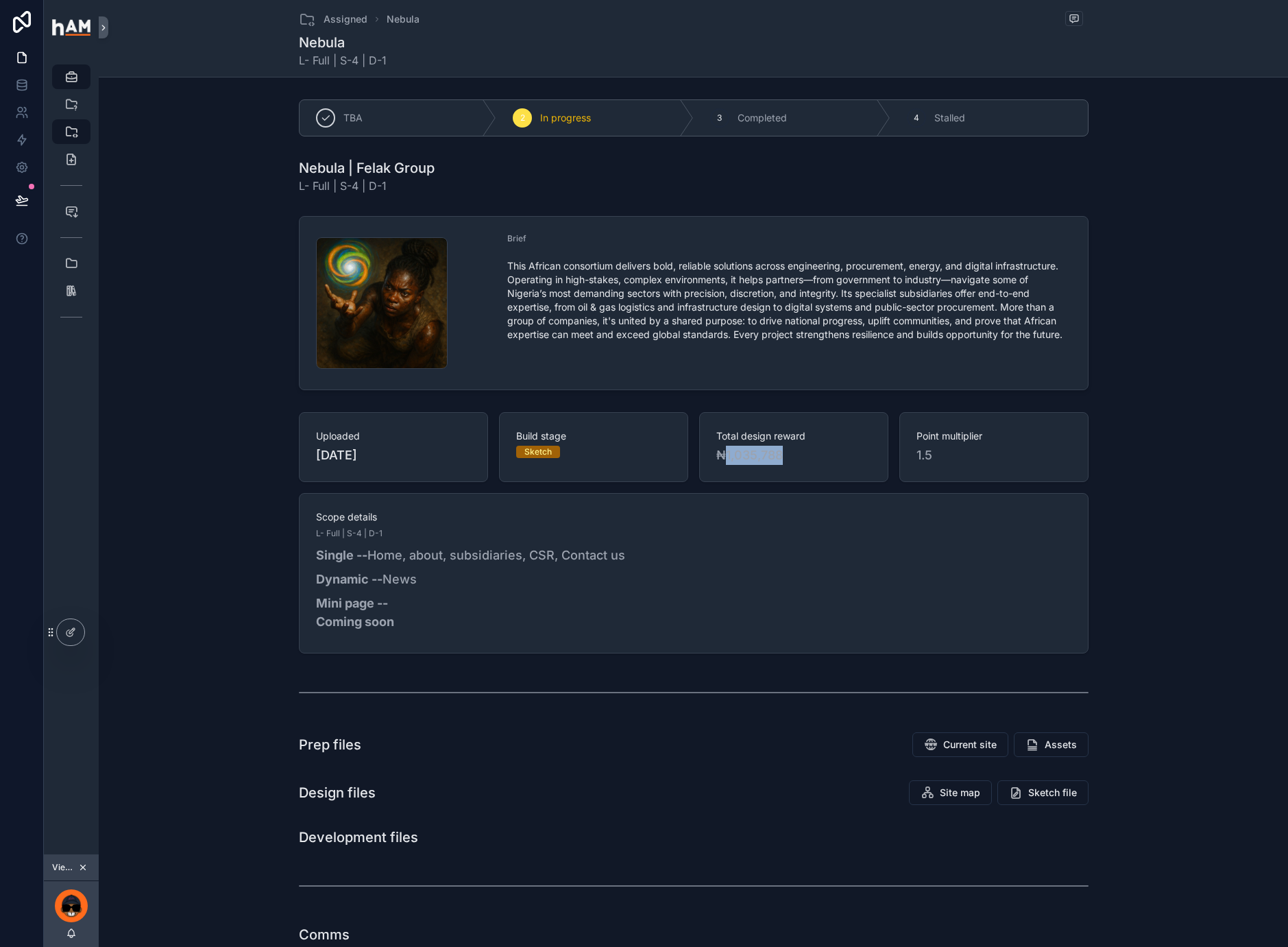
drag, startPoint x: 780, startPoint y: 455, endPoint x: 720, endPoint y: 462, distance: 60.4
click at [720, 462] on span "₦1,035,788" at bounding box center [793, 455] width 155 height 19
copy span "1,035,788"
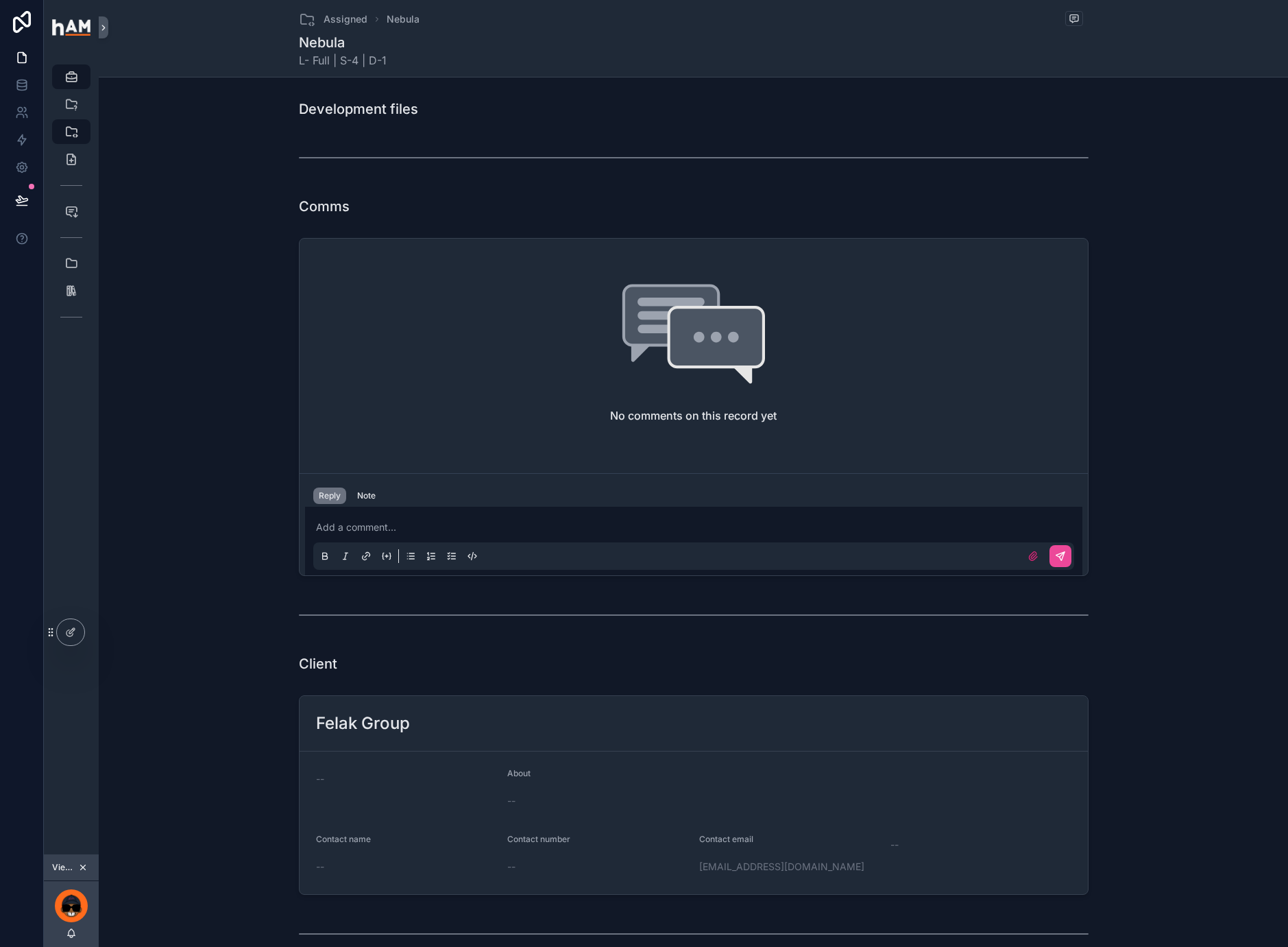
scroll to position [1573, 0]
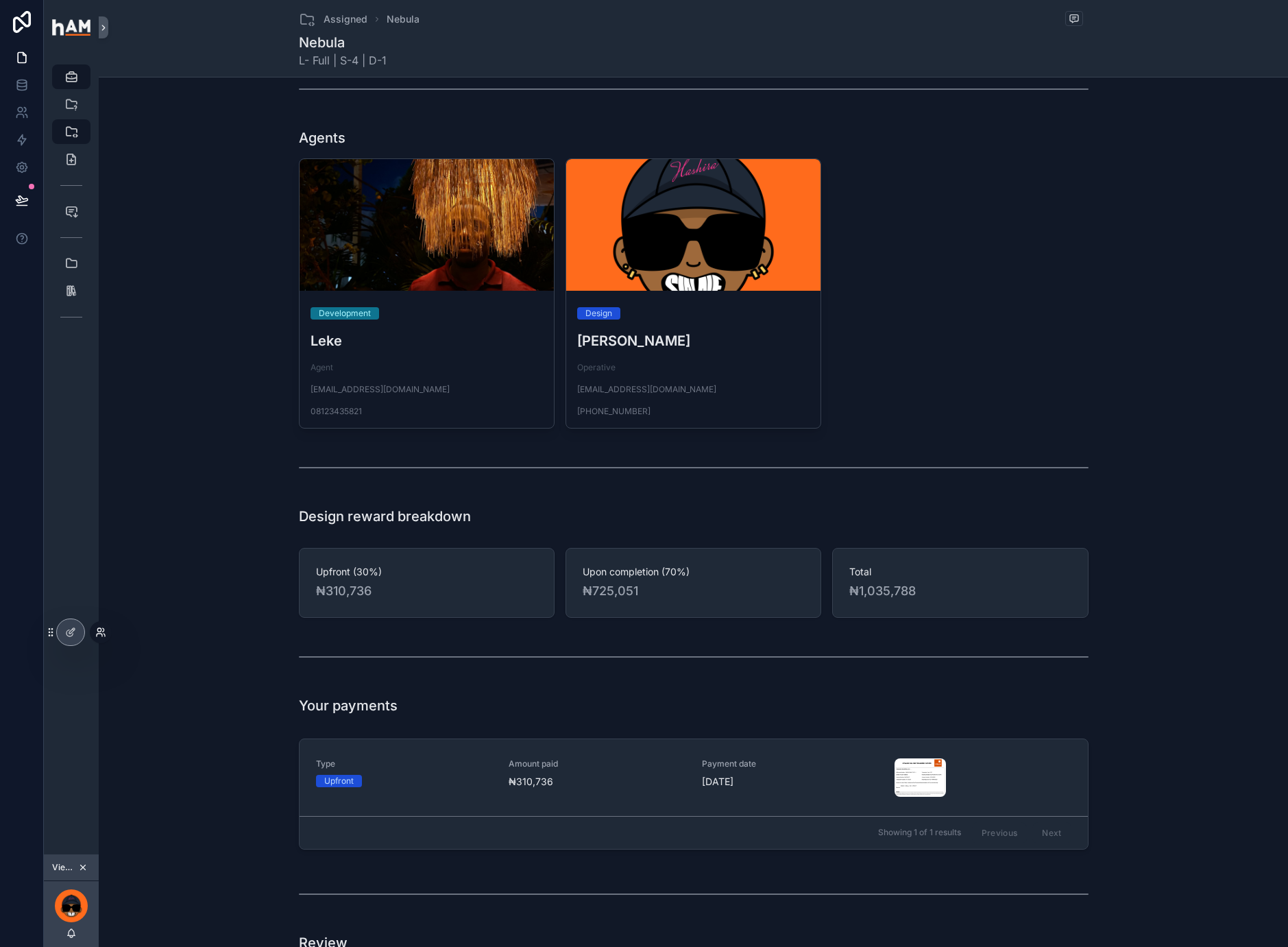
click at [101, 632] on icon at bounding box center [101, 631] width 11 height 11
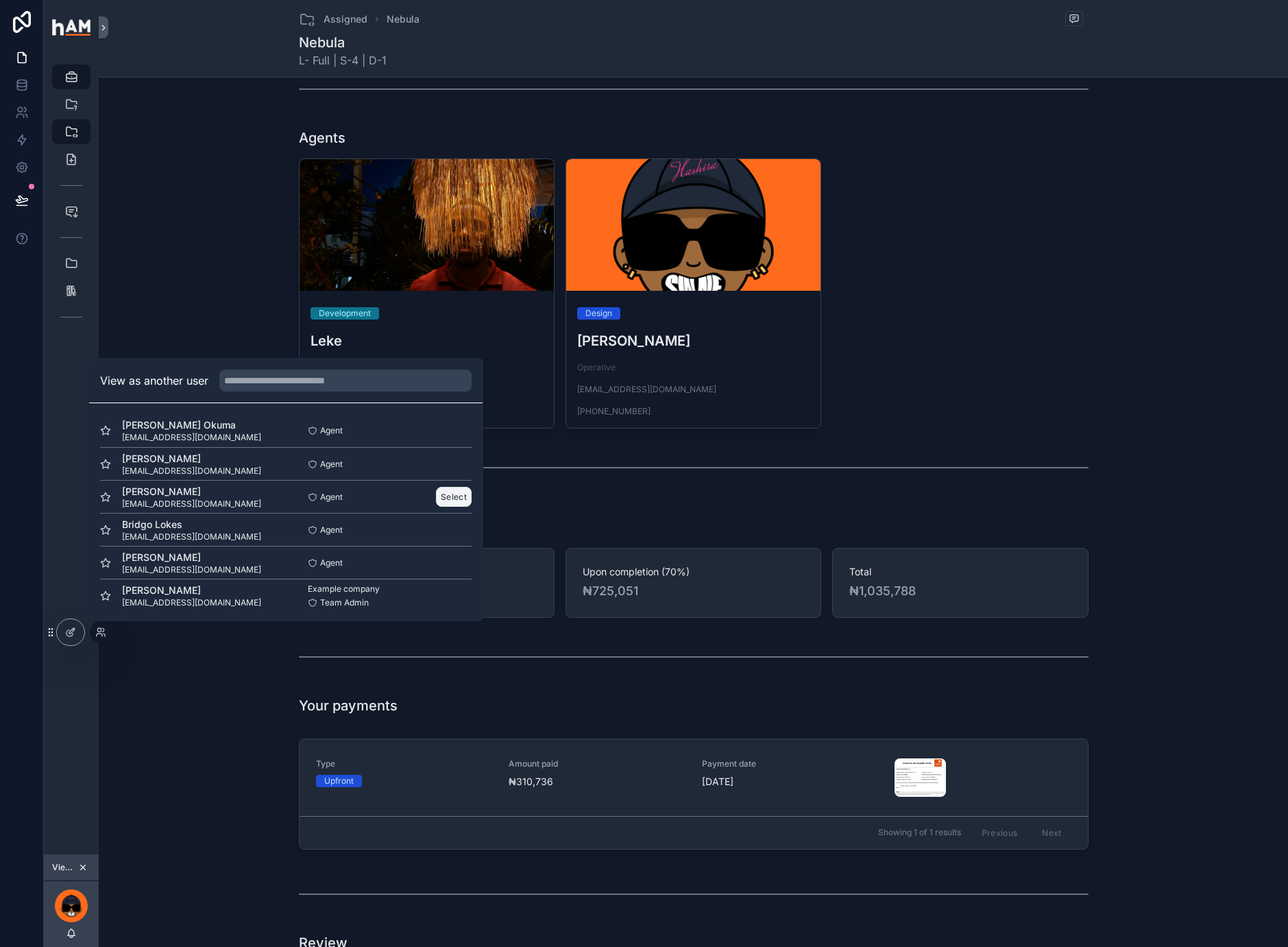
click at [447, 496] on button "Select" at bounding box center [454, 497] width 36 height 20
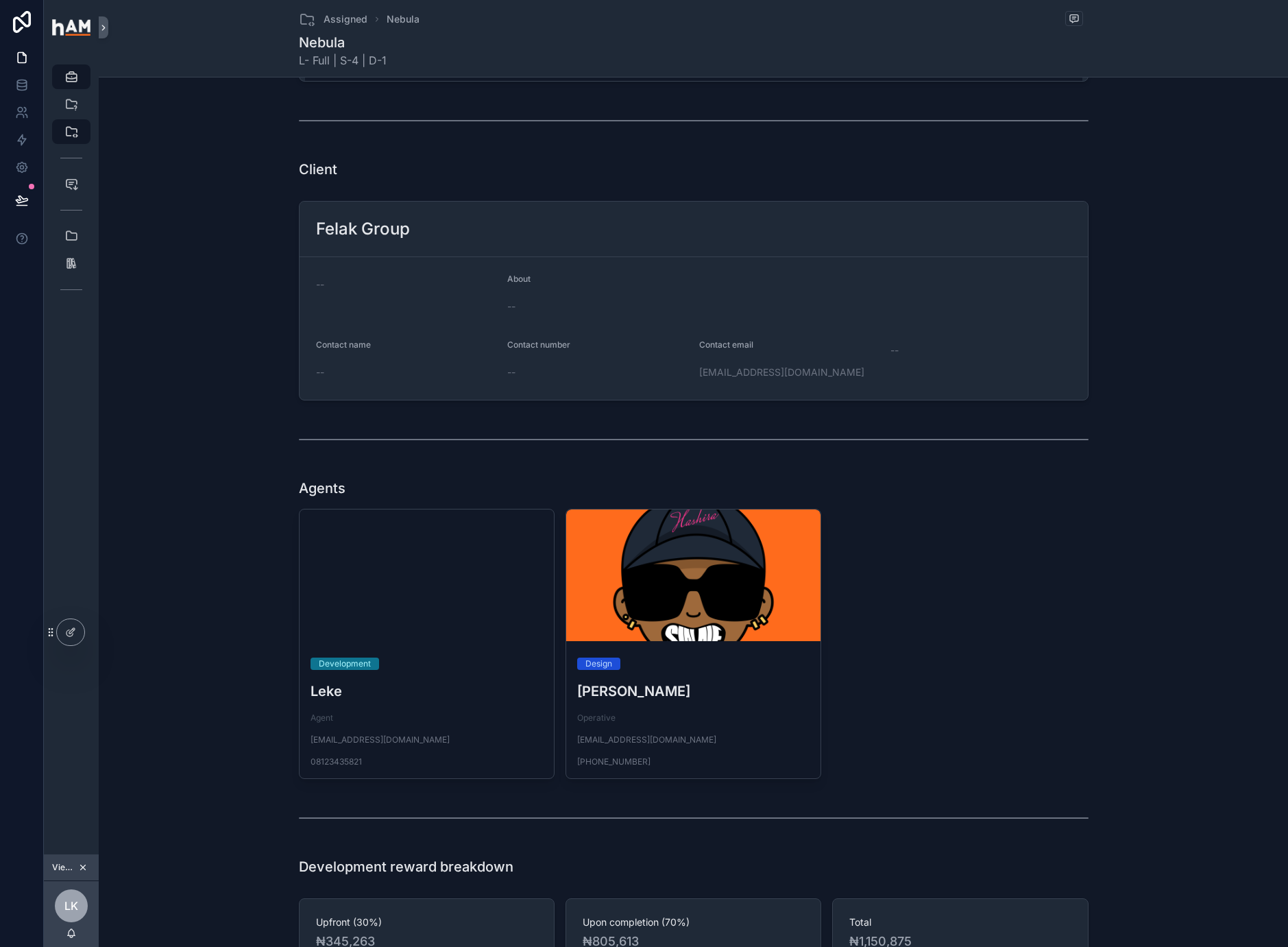
scroll to position [1592, 0]
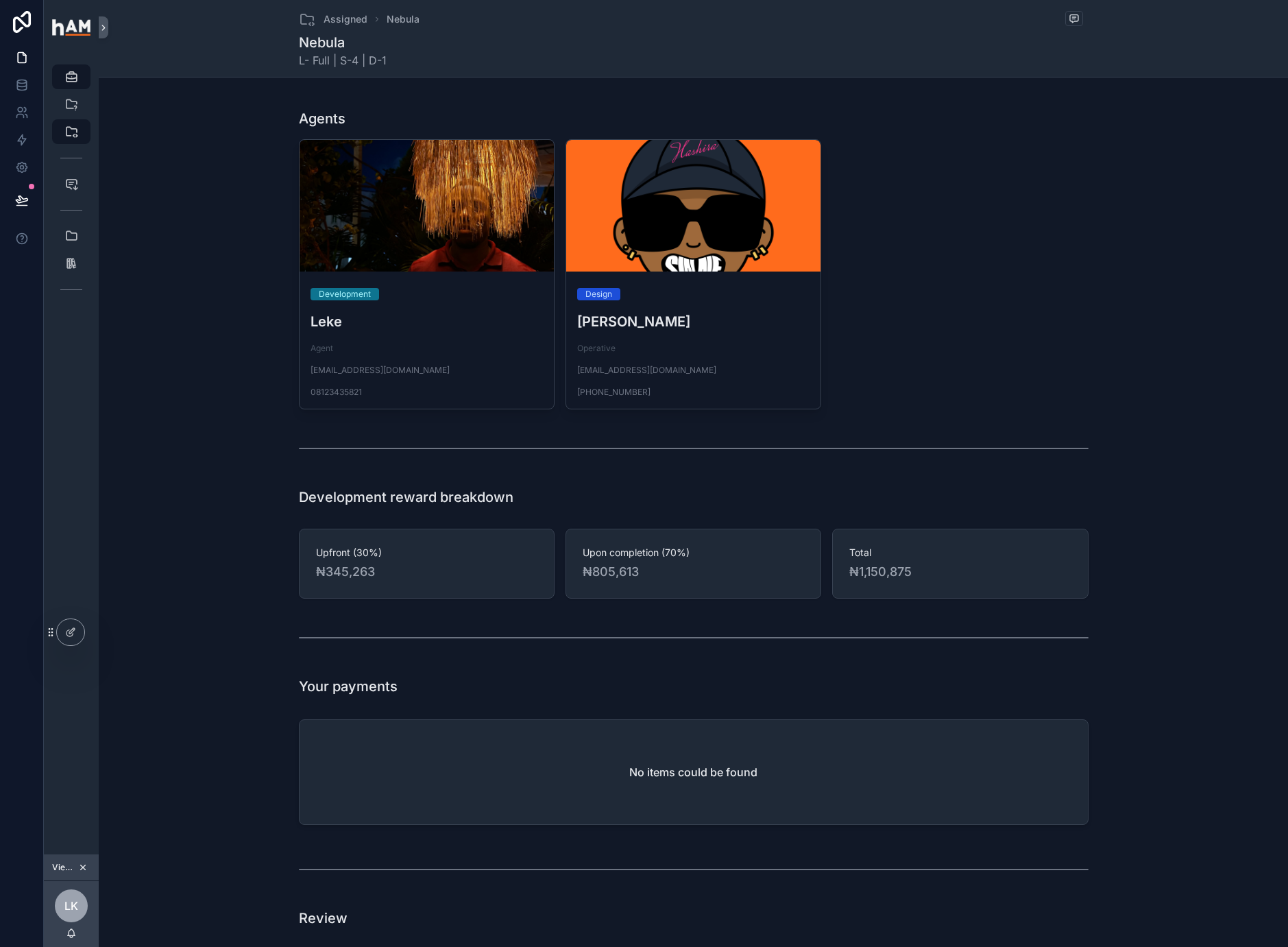
click at [911, 581] on span "₦1,150,875" at bounding box center [960, 572] width 221 height 19
drag, startPoint x: 914, startPoint y: 610, endPoint x: 858, endPoint y: 616, distance: 56.3
click at [858, 581] on span "₦1,150,875" at bounding box center [960, 572] width 221 height 19
copy span "1,150,875"
